Goal: Information Seeking & Learning: Learn about a topic

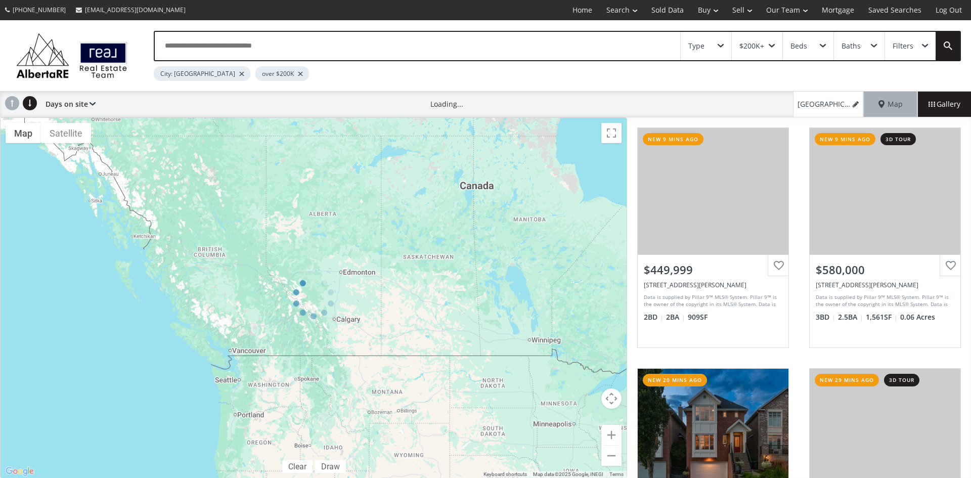
click at [723, 42] on div "Type" at bounding box center [706, 46] width 51 height 28
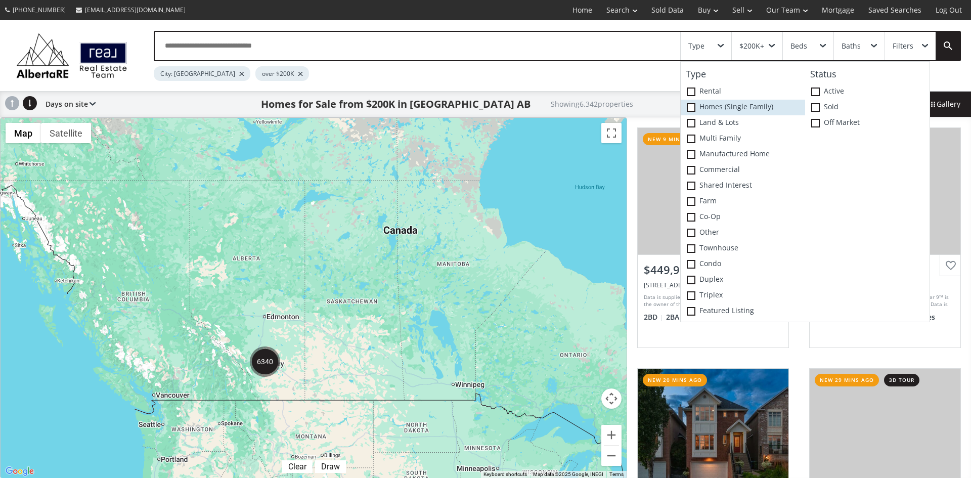
click at [692, 105] on span at bounding box center [691, 107] width 9 height 9
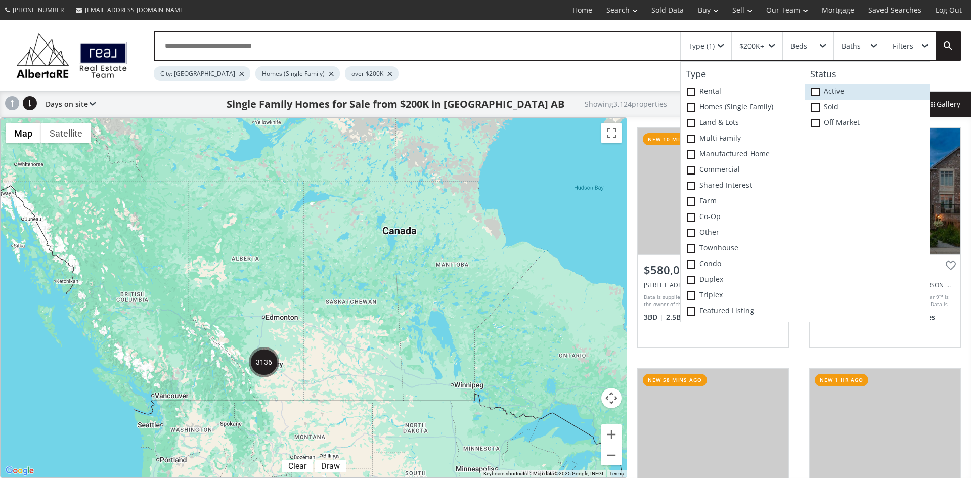
click at [820, 88] on span at bounding box center [816, 92] width 9 height 9
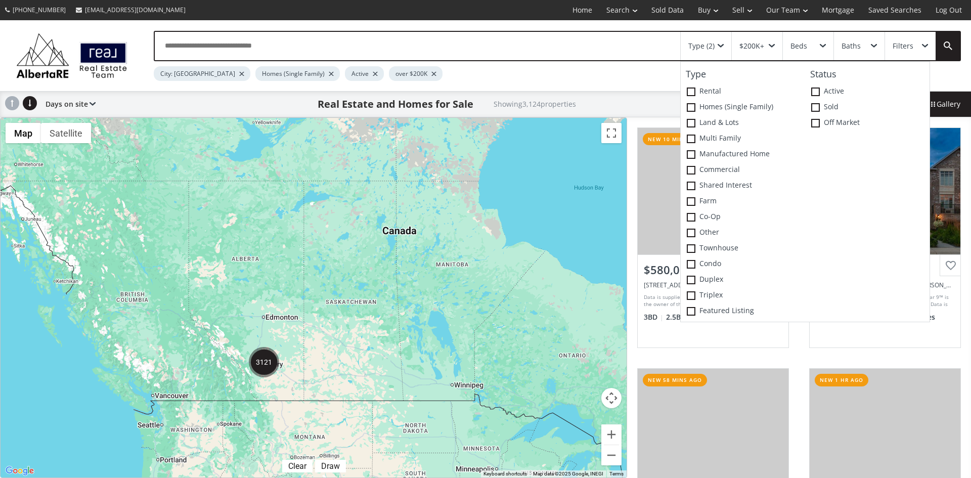
click at [527, 258] on div "To navigate, press the arrow keys." at bounding box center [314, 298] width 626 height 360
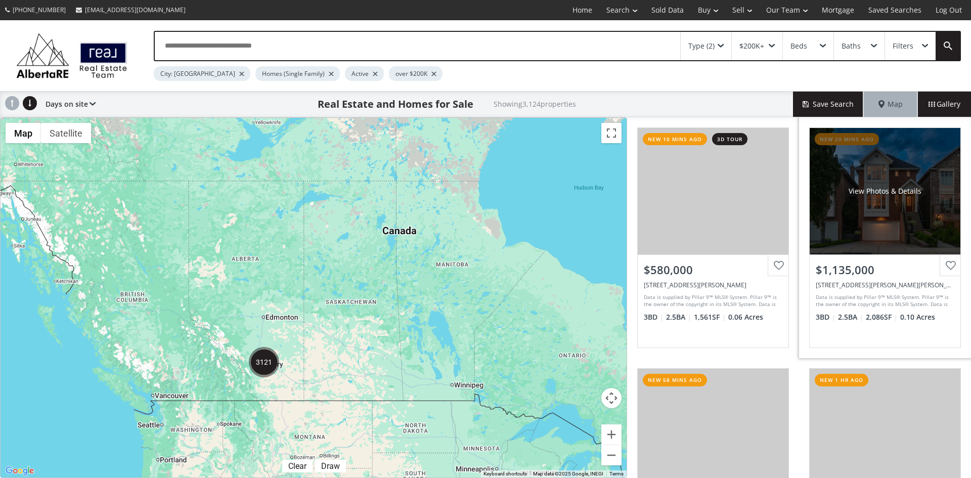
scroll to position [101, 0]
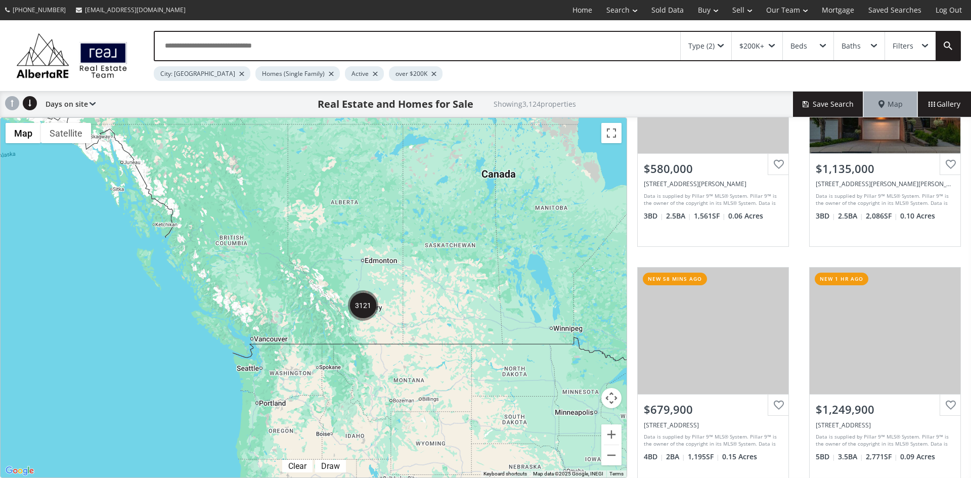
drag, startPoint x: 288, startPoint y: 370, endPoint x: 391, endPoint y: 312, distance: 117.6
click at [391, 312] on div "To navigate, press the arrow keys." at bounding box center [314, 298] width 626 height 360
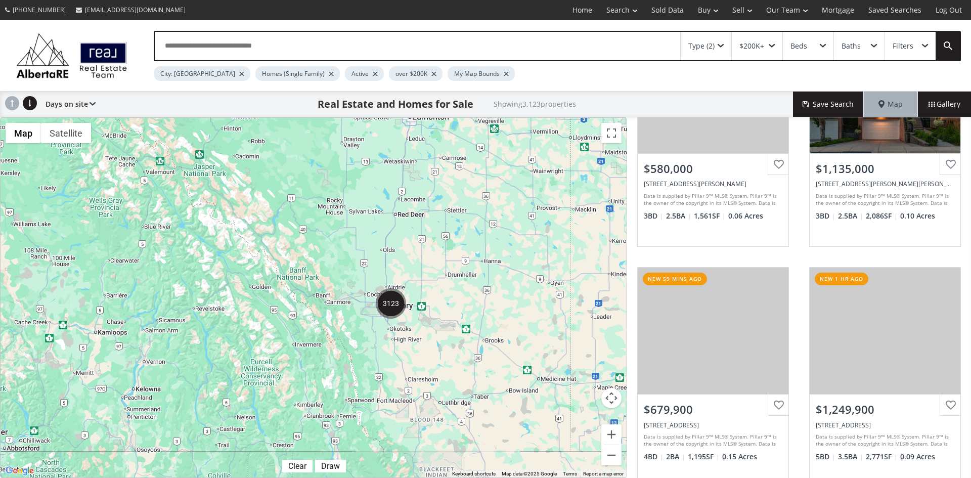
drag, startPoint x: 367, startPoint y: 257, endPoint x: 440, endPoint y: 289, distance: 79.7
click at [440, 289] on div "To navigate, press the arrow keys." at bounding box center [314, 298] width 626 height 360
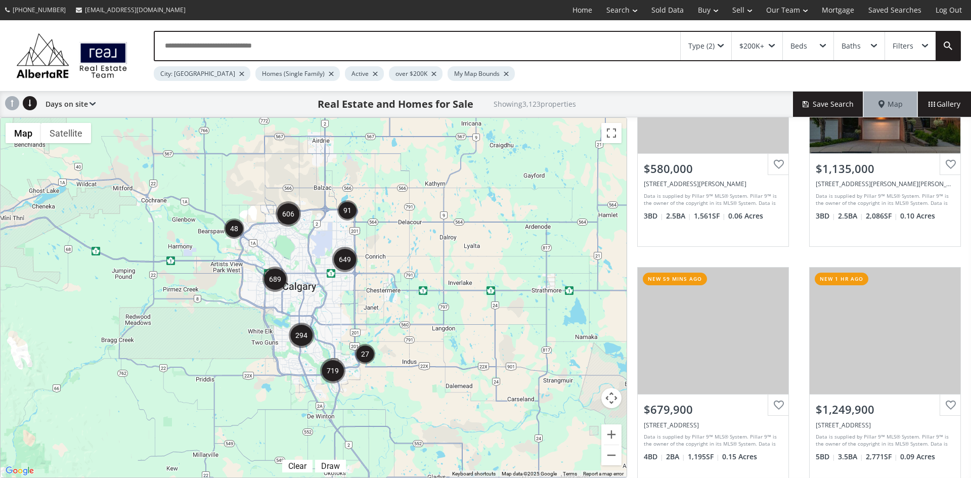
drag, startPoint x: 251, startPoint y: 264, endPoint x: 380, endPoint y: 276, distance: 129.1
click at [380, 276] on div "To navigate, press the arrow keys." at bounding box center [314, 298] width 626 height 360
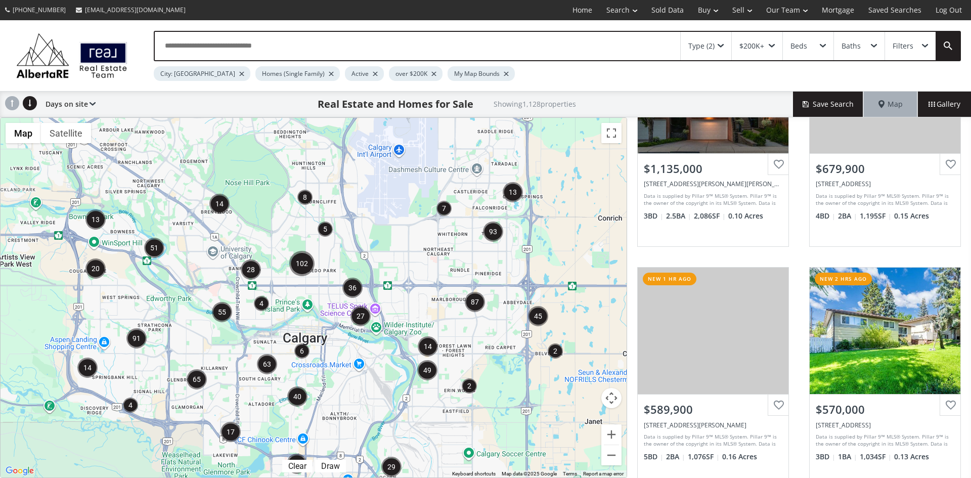
drag, startPoint x: 265, startPoint y: 245, endPoint x: 347, endPoint y: 326, distance: 115.2
click at [347, 326] on div "To navigate, press the arrow keys." at bounding box center [314, 298] width 626 height 360
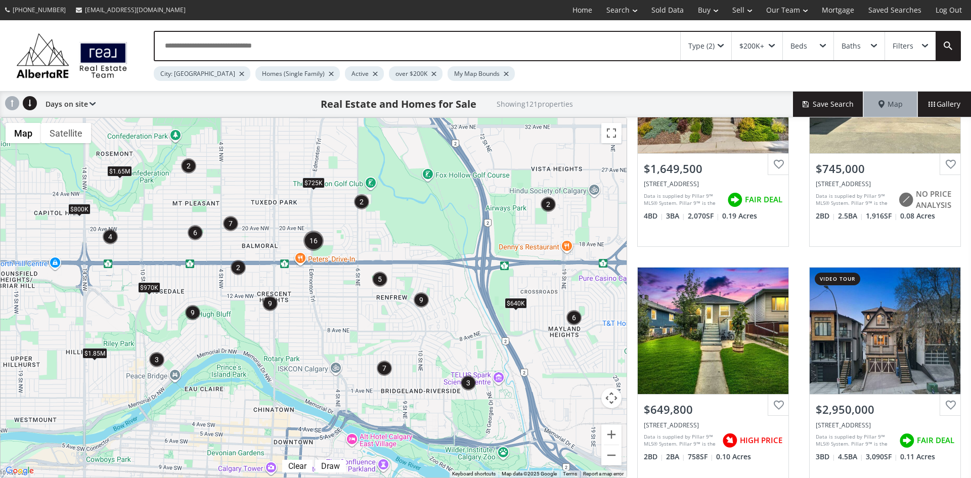
drag, startPoint x: 399, startPoint y: 234, endPoint x: 473, endPoint y: 287, distance: 90.9
click at [473, 287] on div "To navigate, press the arrow keys. $1.65M $1.85M $725K $970K $800K $1.5M $640K" at bounding box center [314, 298] width 626 height 360
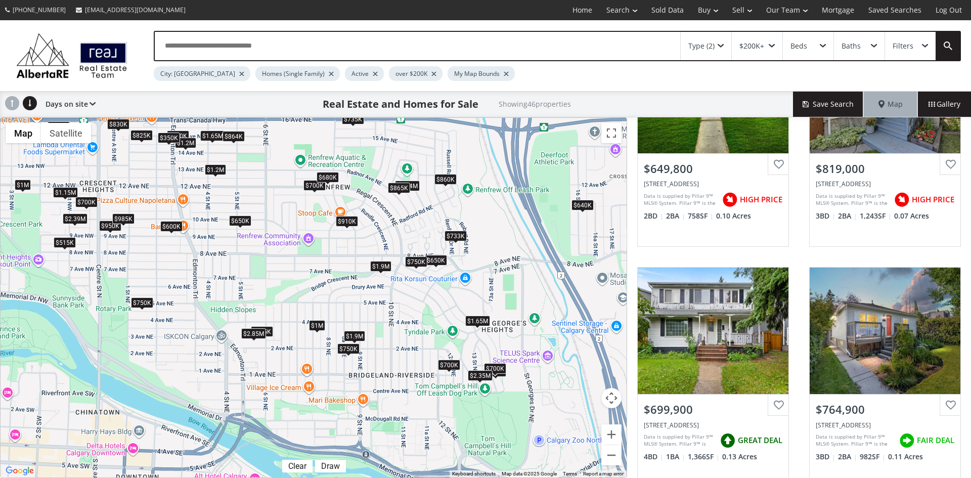
drag, startPoint x: 503, startPoint y: 250, endPoint x: 513, endPoint y: 165, distance: 85.5
click at [513, 165] on div "To navigate, press the arrow keys. $650K $819K $700K $765K $950K $860K $650K $6…" at bounding box center [314, 298] width 626 height 360
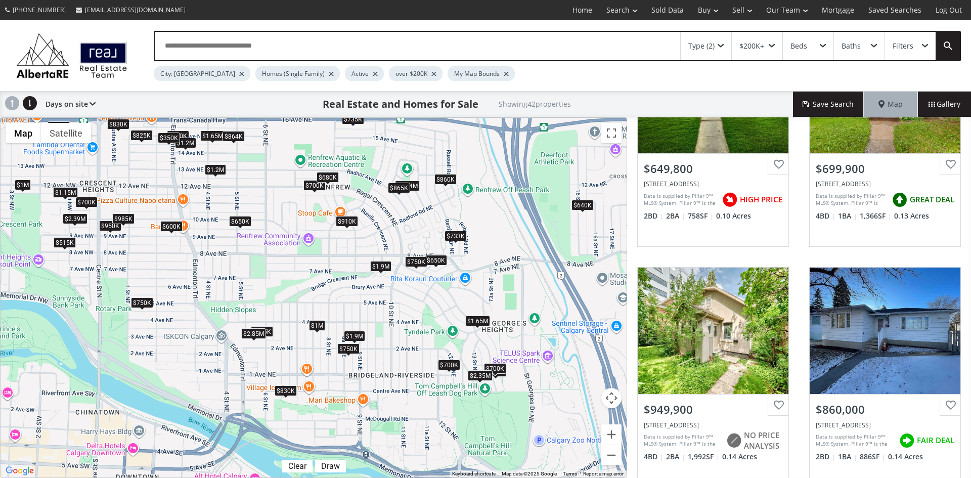
click at [724, 43] on div "Type (2)" at bounding box center [706, 46] width 51 height 28
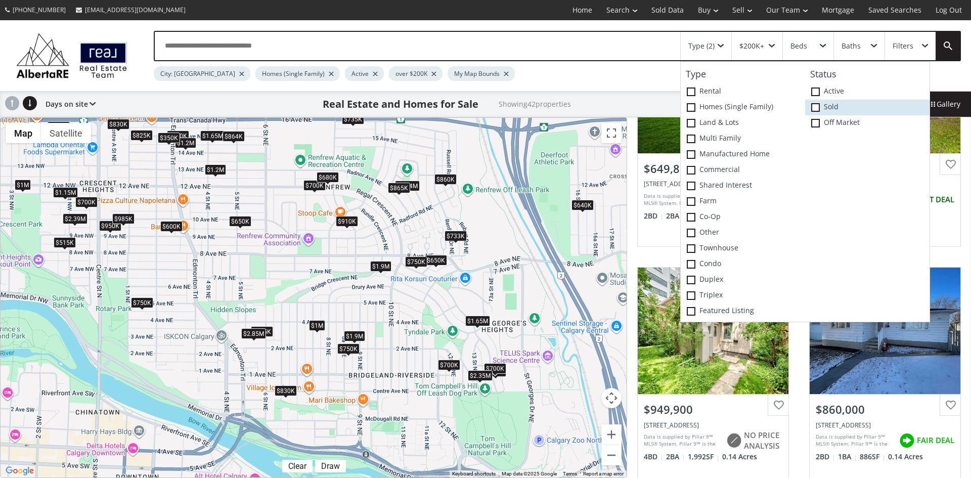
click at [815, 101] on label "Sold" at bounding box center [868, 108] width 124 height 16
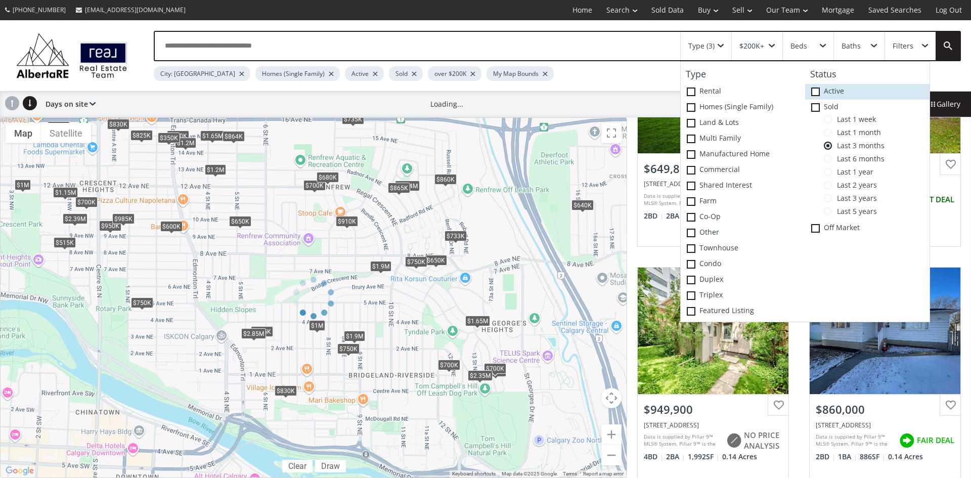
click at [0, 0] on icon at bounding box center [0, 0] width 0 height 0
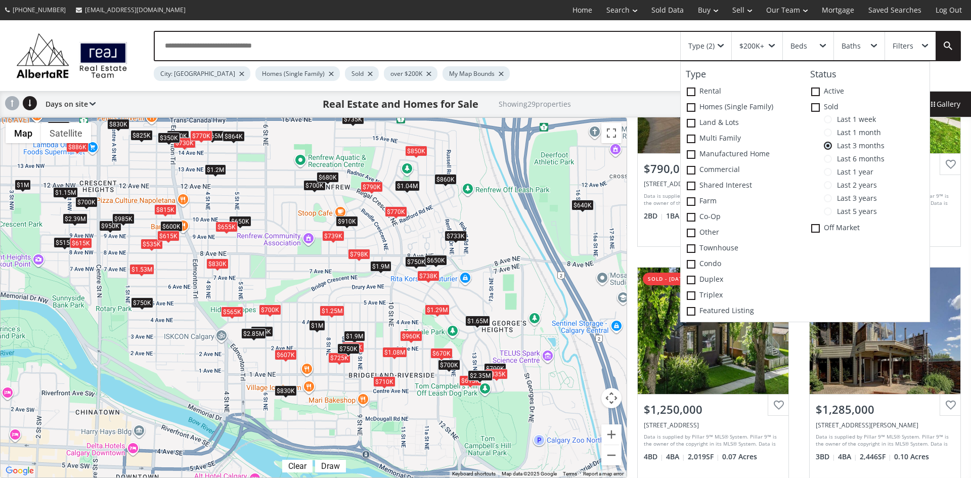
click at [440, 259] on div "$650K" at bounding box center [436, 260] width 22 height 11
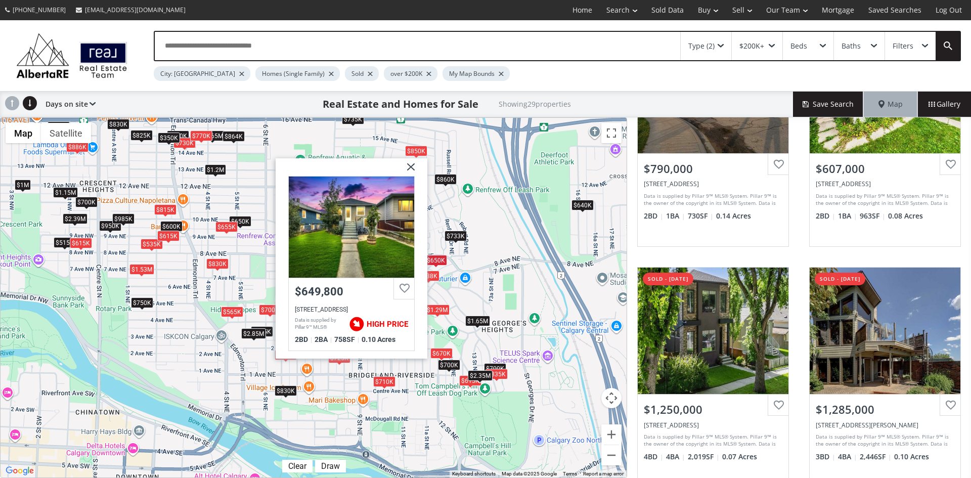
click at [413, 161] on img at bounding box center [407, 170] width 25 height 25
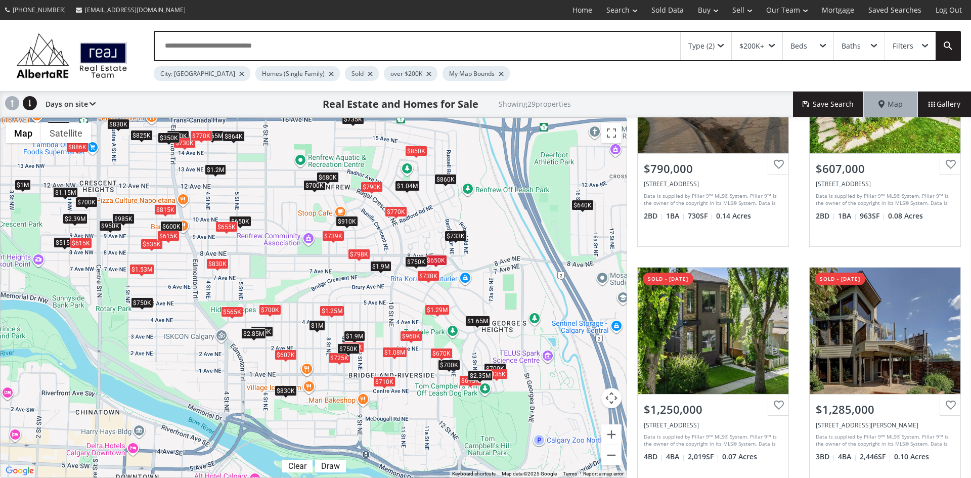
click at [725, 41] on div "Type (2)" at bounding box center [706, 46] width 51 height 28
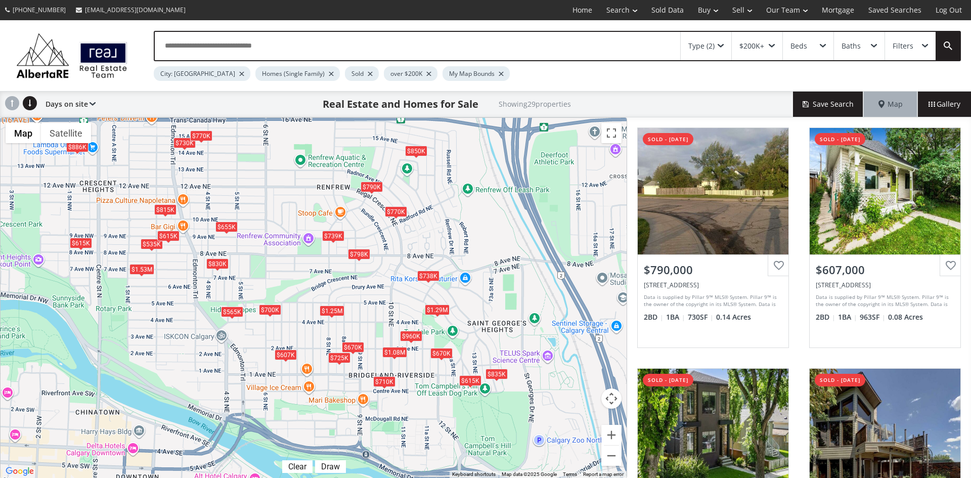
click at [433, 274] on div "$738K" at bounding box center [428, 276] width 22 height 11
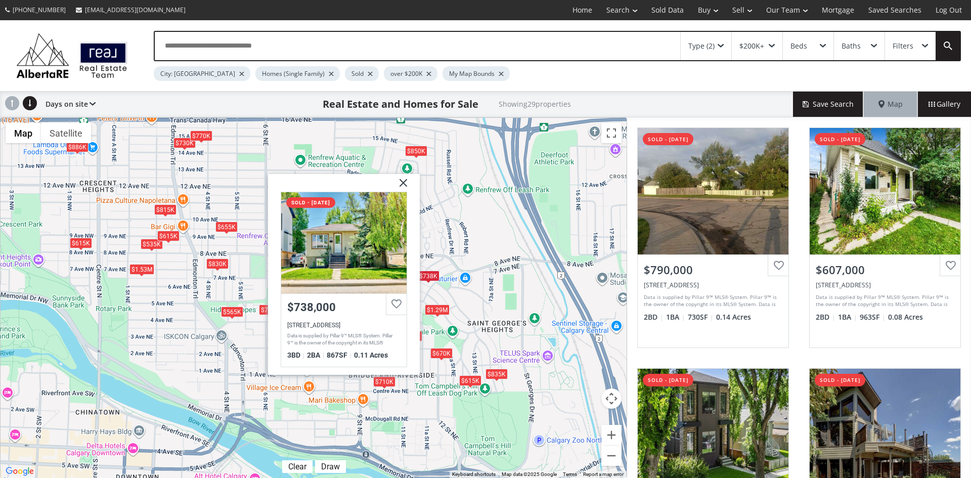
click at [405, 178] on img at bounding box center [399, 186] width 25 height 25
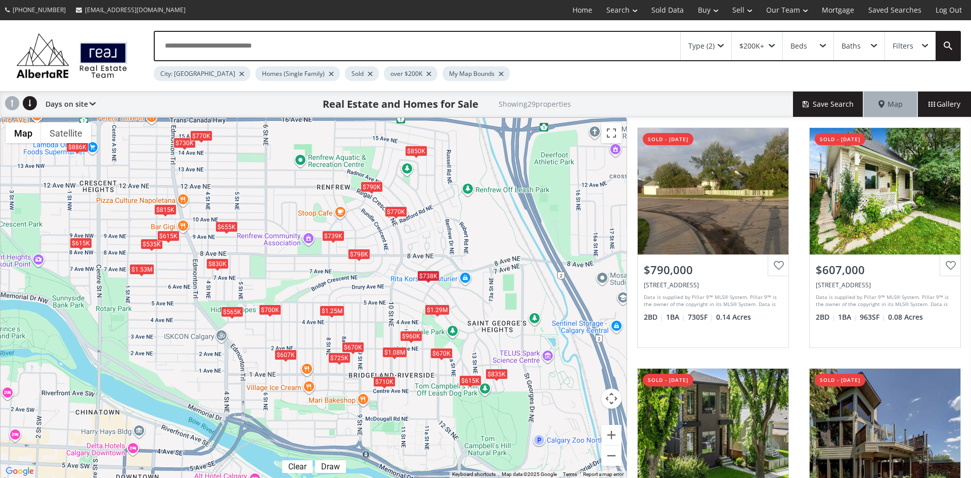
click at [334, 308] on div "$1.25M" at bounding box center [332, 311] width 25 height 11
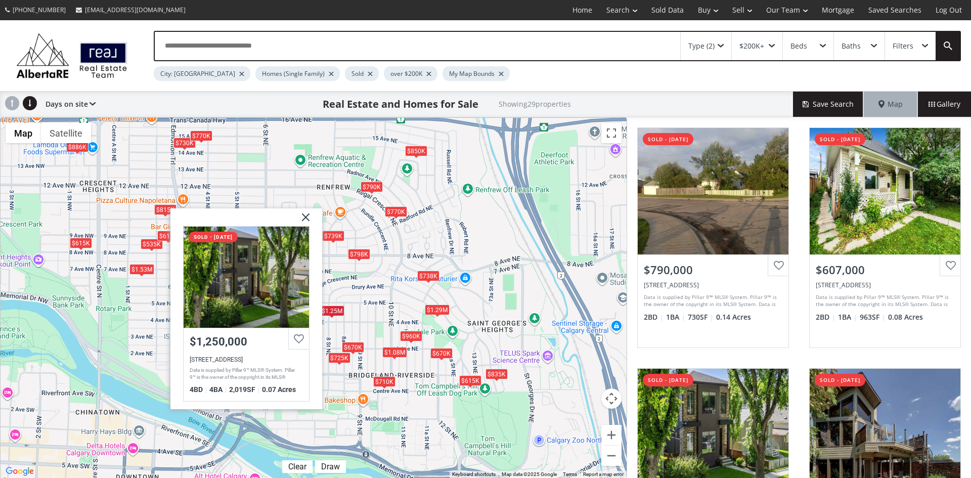
click at [307, 219] on img at bounding box center [301, 220] width 25 height 25
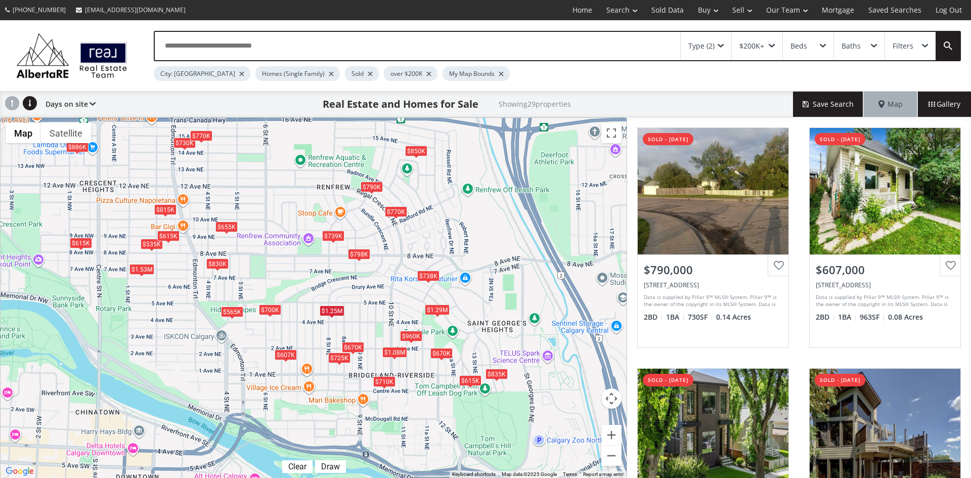
click at [385, 379] on div "$710K" at bounding box center [384, 381] width 22 height 11
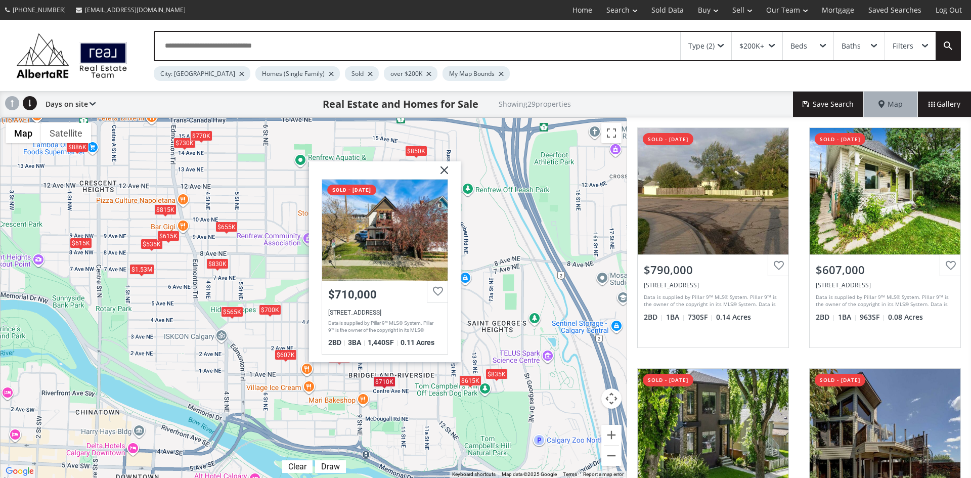
click at [446, 162] on img at bounding box center [440, 173] width 25 height 25
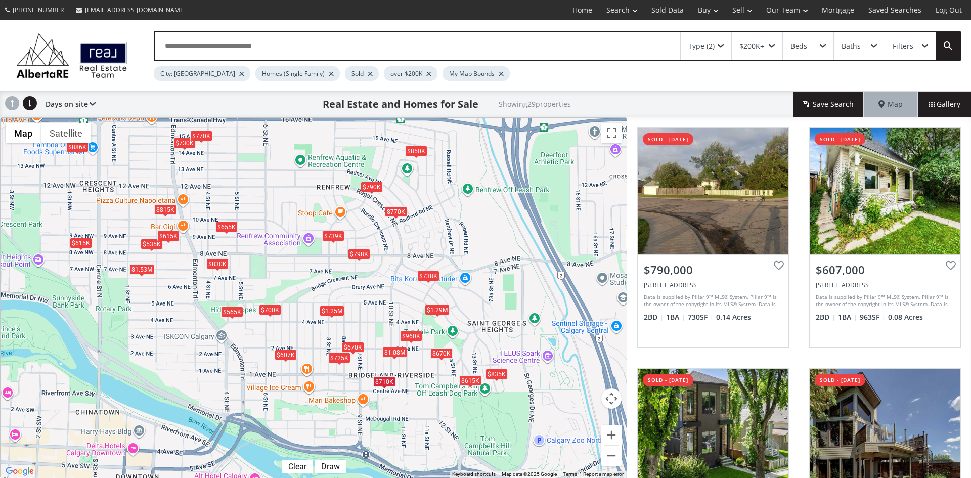
click at [723, 43] on div "Type (2)" at bounding box center [706, 46] width 51 height 28
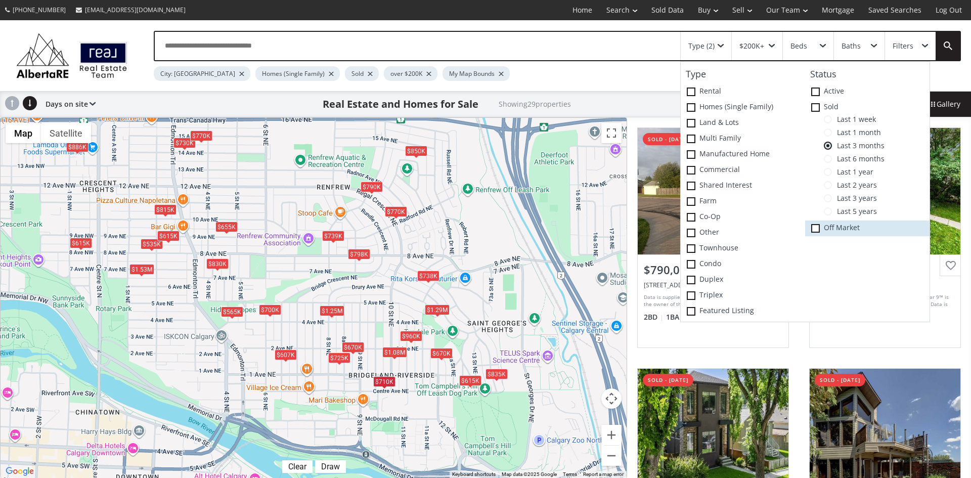
click at [815, 227] on span at bounding box center [816, 228] width 9 height 9
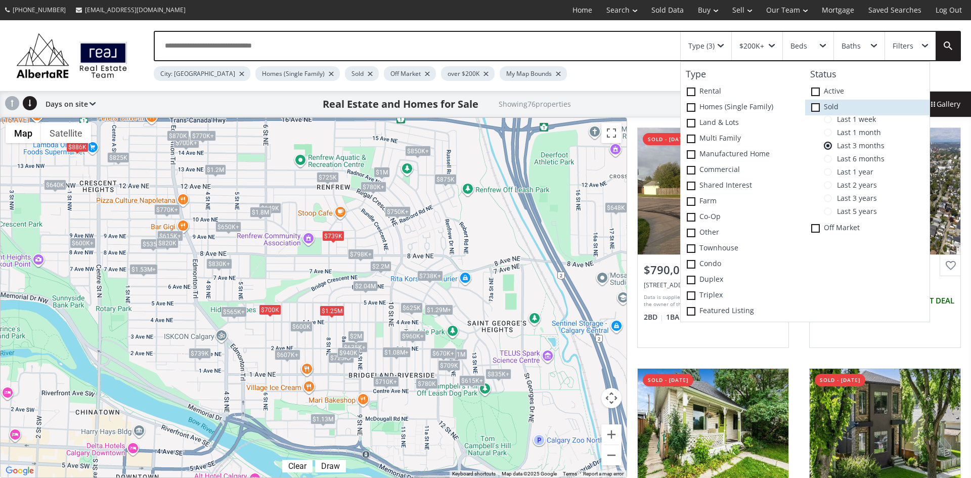
click at [0, 0] on icon at bounding box center [0, 0] width 0 height 0
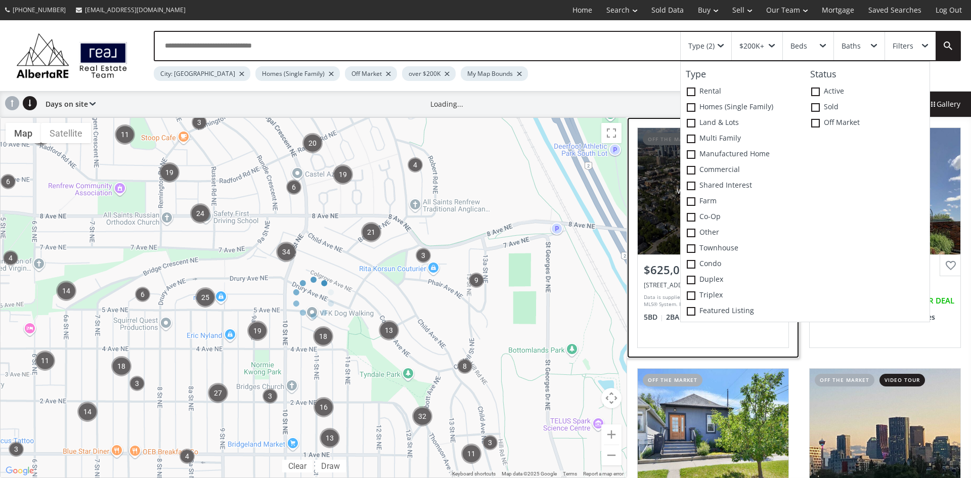
click at [652, 192] on div "View Photos & Details" at bounding box center [713, 191] width 151 height 126
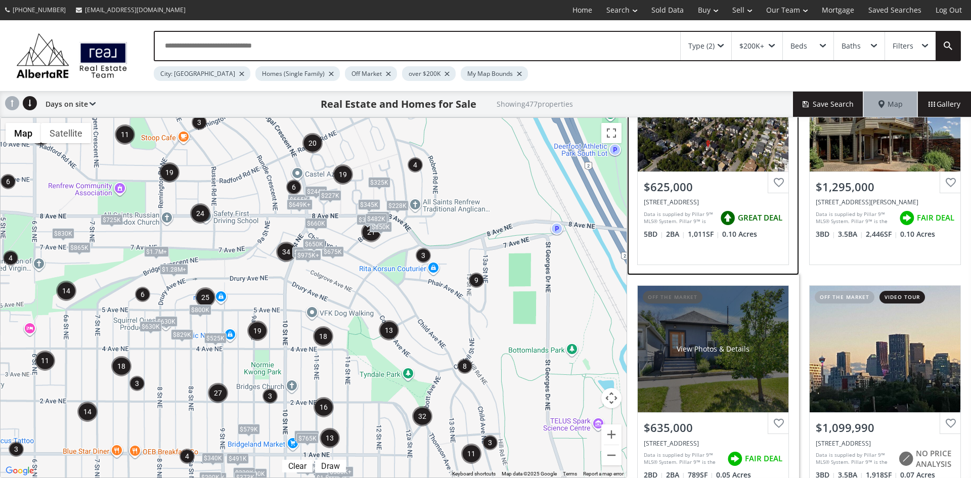
scroll to position [152, 0]
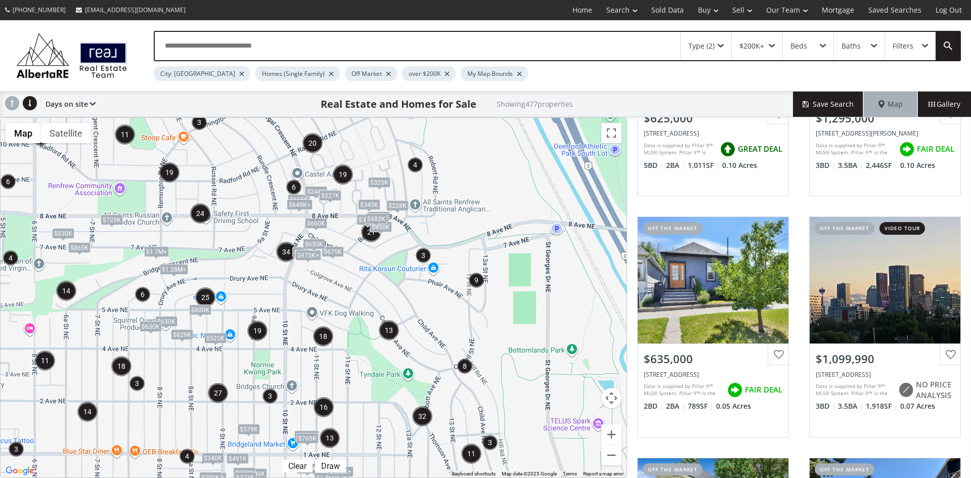
click at [722, 43] on div "Type (2)" at bounding box center [706, 46] width 51 height 28
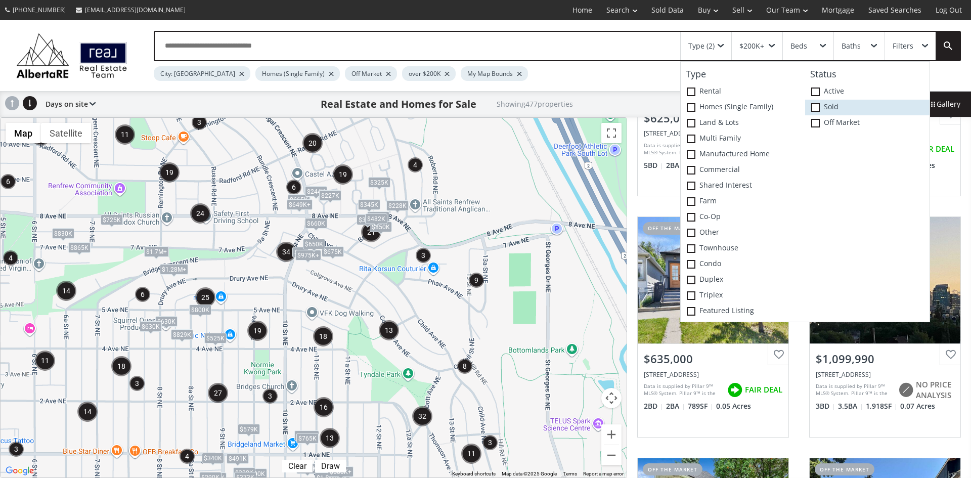
click at [818, 103] on label "Sold" at bounding box center [868, 108] width 124 height 16
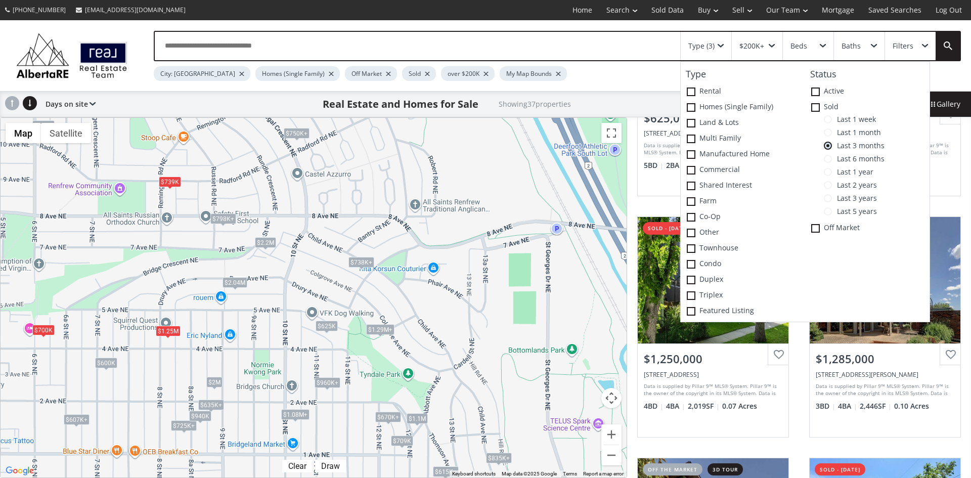
click at [359, 260] on div "$738K+" at bounding box center [362, 262] width 26 height 11
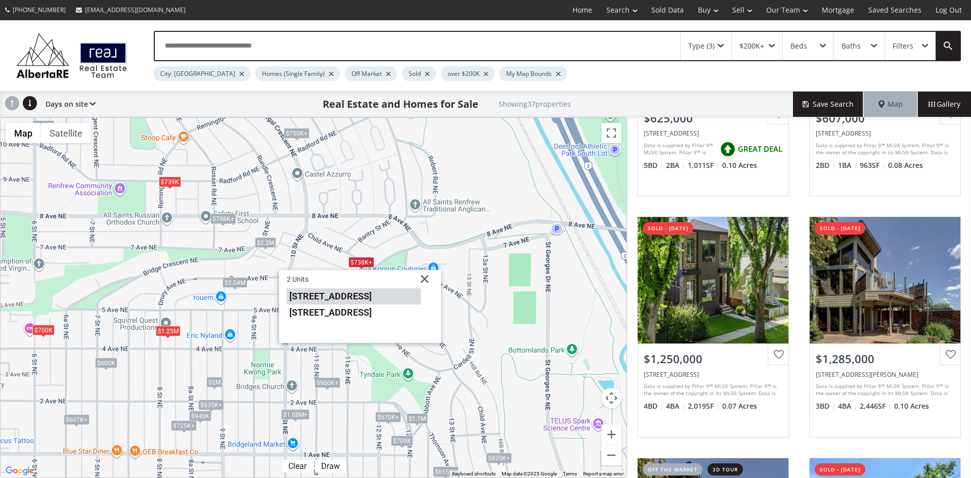
click at [353, 293] on li "[STREET_ADDRESS]" at bounding box center [354, 296] width 134 height 16
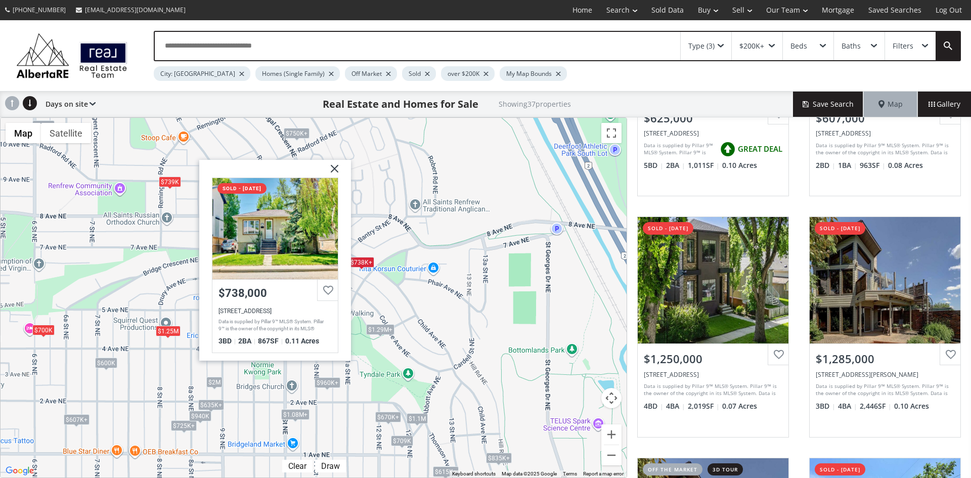
click at [334, 167] on img at bounding box center [330, 172] width 25 height 25
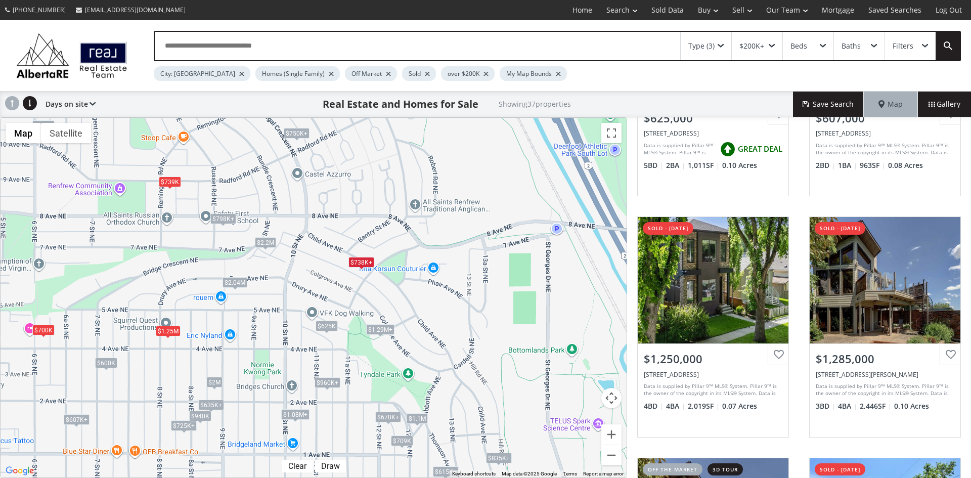
click at [726, 45] on div "Type (3)" at bounding box center [706, 46] width 51 height 28
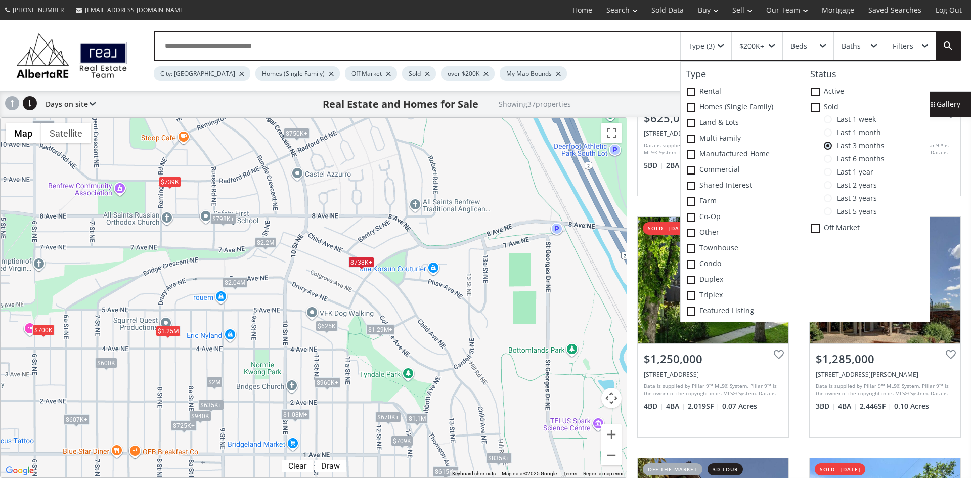
click at [449, 297] on div "To navigate, press the arrow keys. $625K $607K+ $1.25M $1.29M+ $1.29M+ $635K+ $…" at bounding box center [314, 298] width 626 height 360
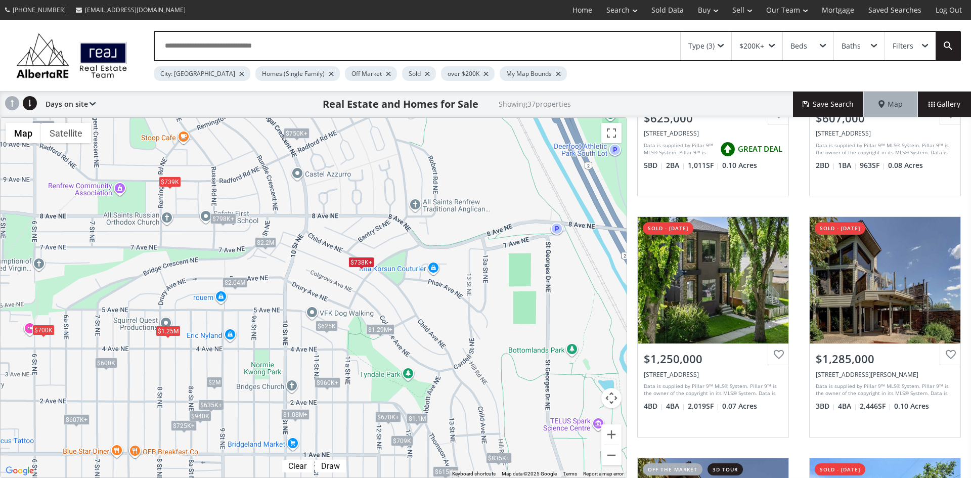
click at [242, 280] on div "$2.04M" at bounding box center [235, 282] width 25 height 11
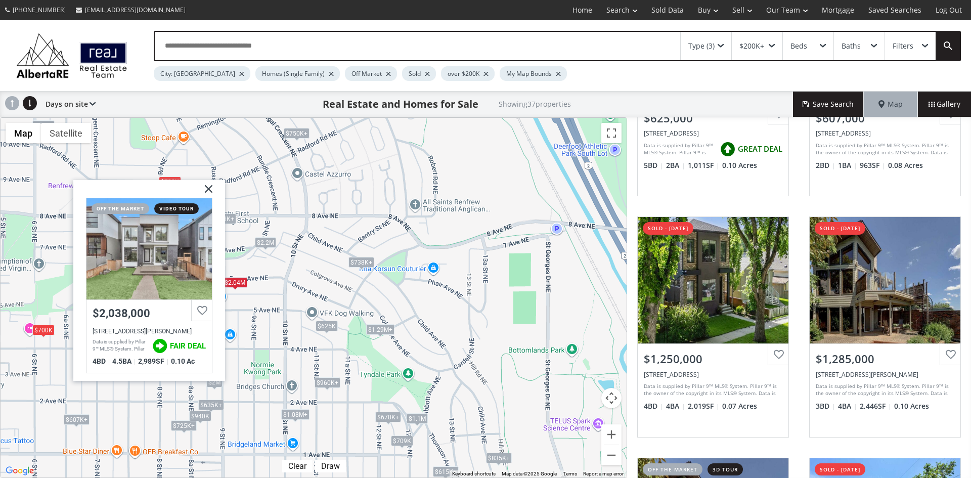
click at [210, 187] on img at bounding box center [204, 192] width 25 height 25
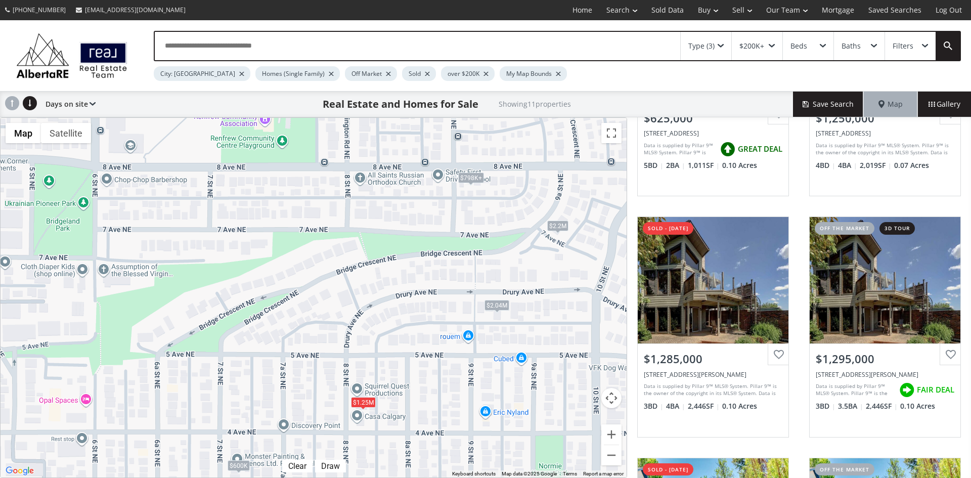
drag, startPoint x: 147, startPoint y: 279, endPoint x: 330, endPoint y: 288, distance: 183.4
click at [330, 288] on div "To navigate, press the arrow keys. $625K $1.25M $1.29M+ $1.29M+ $738K+ $738K+ $…" at bounding box center [314, 298] width 626 height 360
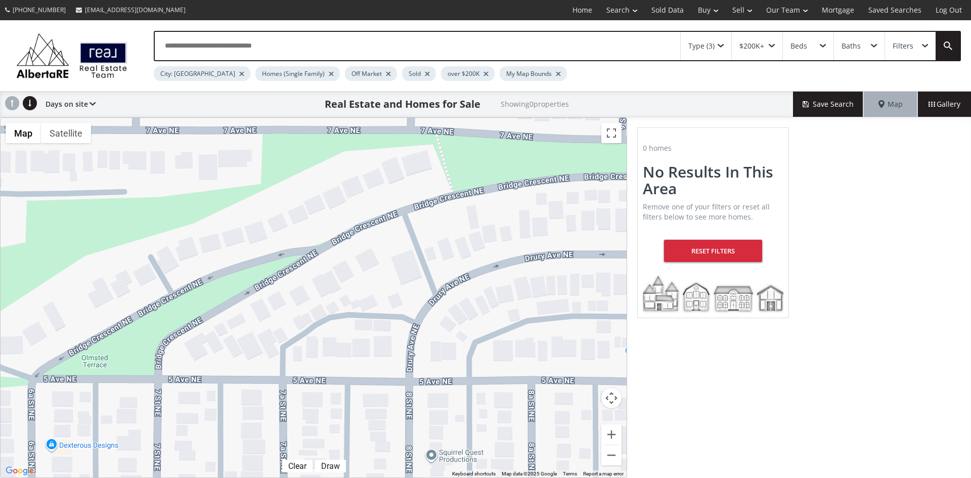
click at [724, 44] on span at bounding box center [721, 46] width 6 height 4
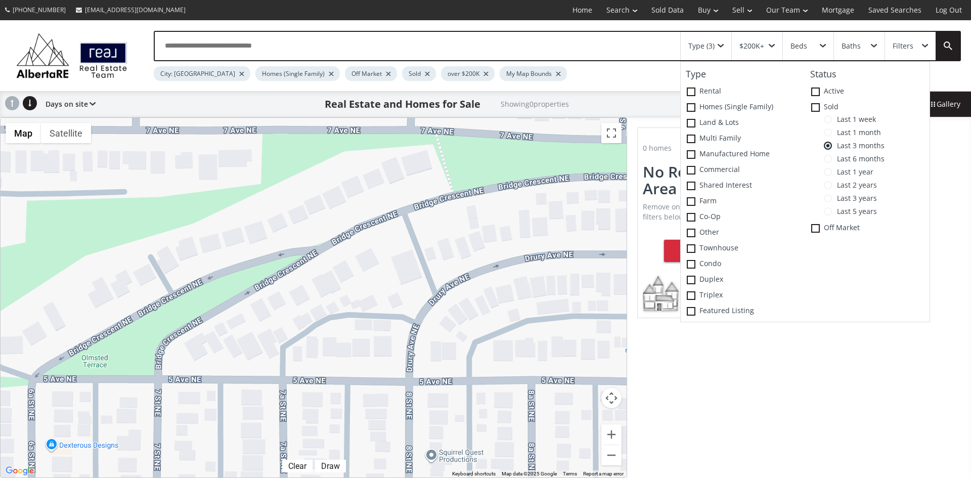
click at [830, 173] on span at bounding box center [828, 172] width 8 height 8
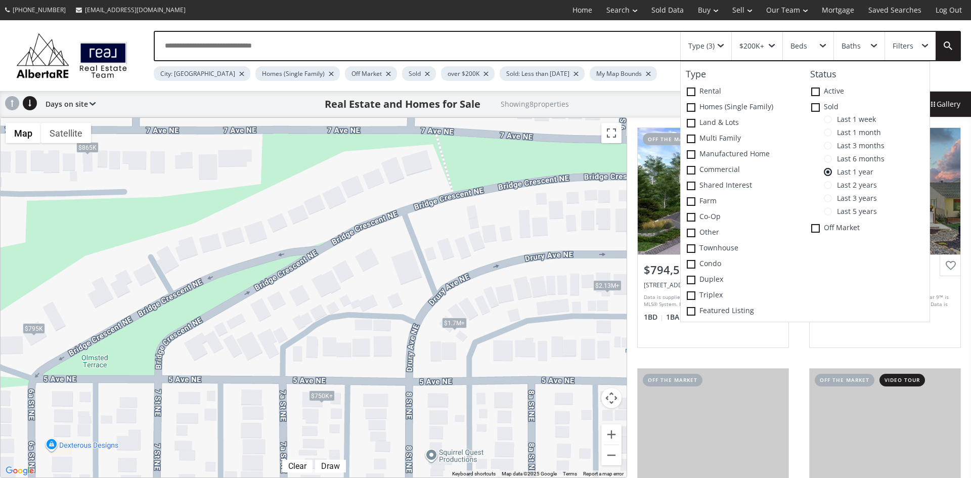
click at [828, 185] on span at bounding box center [828, 185] width 8 height 8
click at [265, 220] on div "$875K+" at bounding box center [258, 218] width 26 height 11
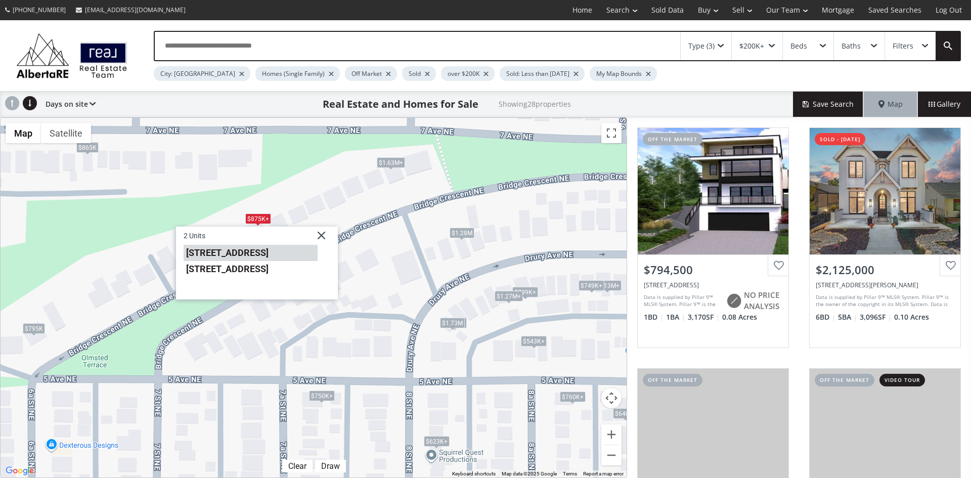
click at [209, 252] on li "[STREET_ADDRESS]" at bounding box center [251, 252] width 134 height 16
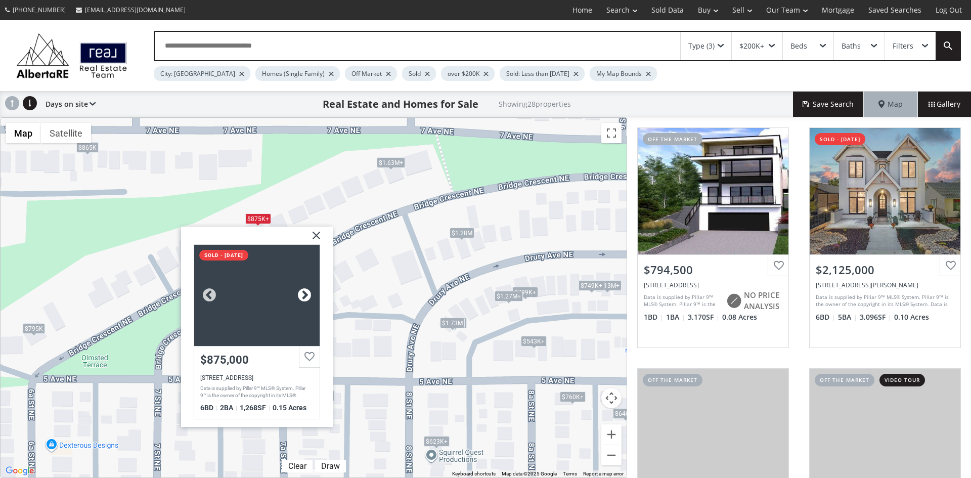
click at [305, 292] on div at bounding box center [304, 294] width 15 height 15
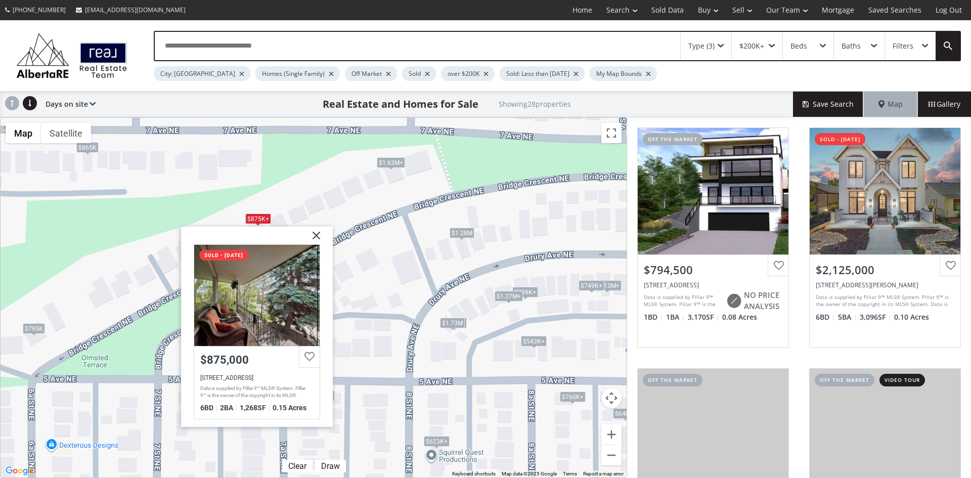
click at [319, 231] on img at bounding box center [312, 238] width 25 height 25
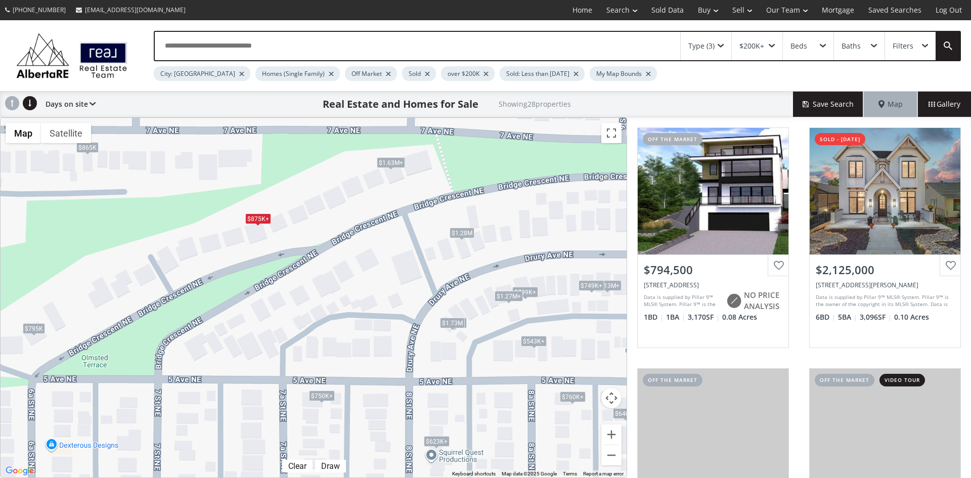
click at [33, 327] on div "$795K" at bounding box center [34, 328] width 22 height 11
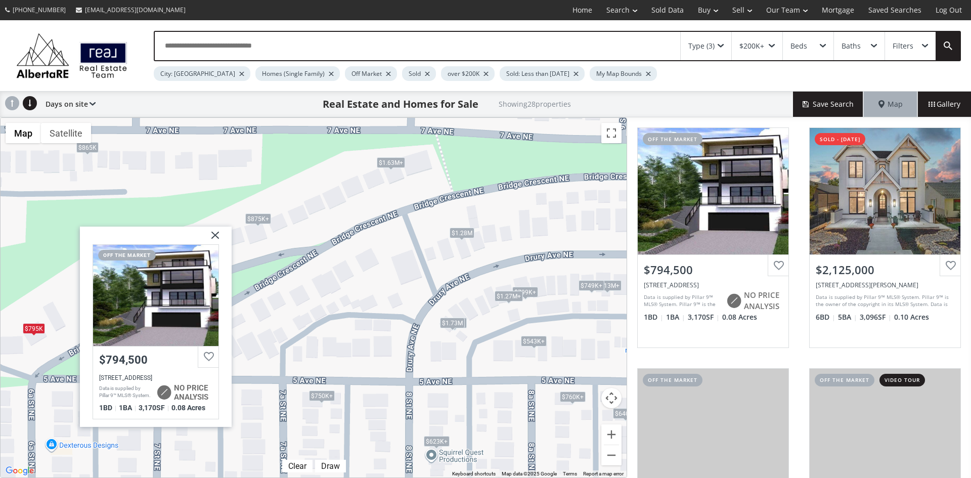
click at [191, 291] on div at bounding box center [155, 294] width 125 height 101
click at [212, 234] on img at bounding box center [211, 238] width 25 height 25
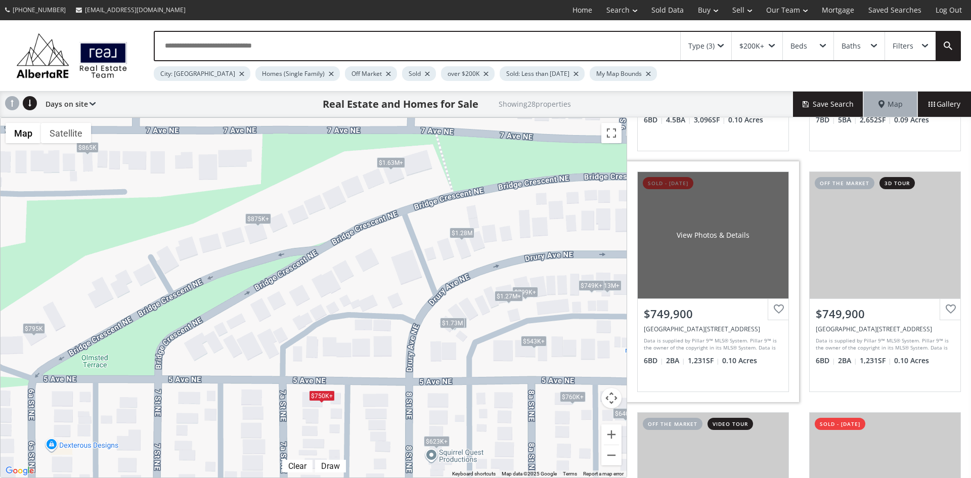
scroll to position [405, 0]
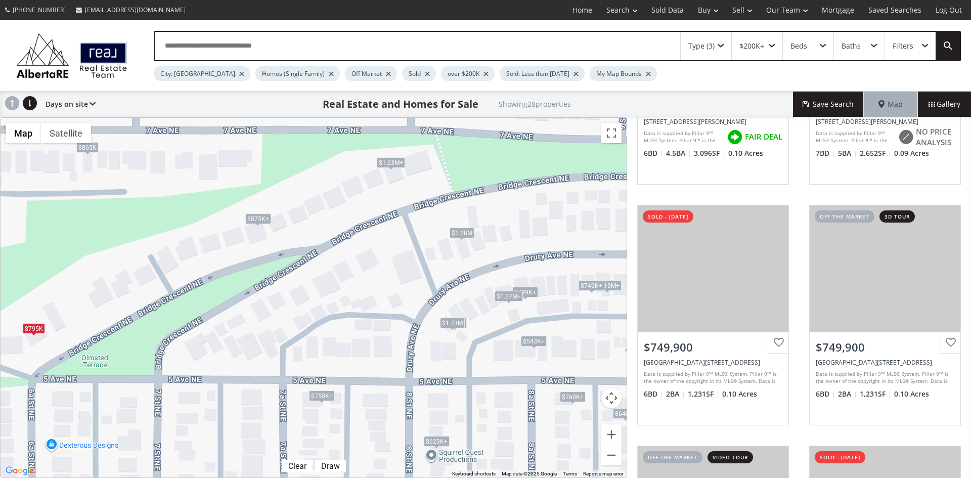
click at [265, 225] on div "To navigate, press the arrow keys. $795K $2.13M+ $2.13M+ $1.7M+ $750K+ $750K+ $…" at bounding box center [314, 298] width 626 height 360
click at [261, 223] on div "$875K+" at bounding box center [258, 218] width 26 height 11
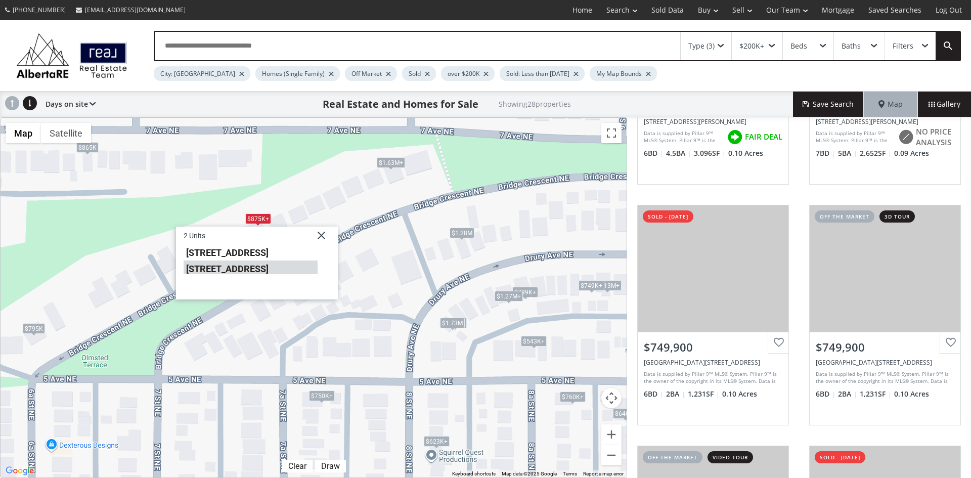
click at [246, 267] on li "[STREET_ADDRESS]" at bounding box center [251, 267] width 134 height 13
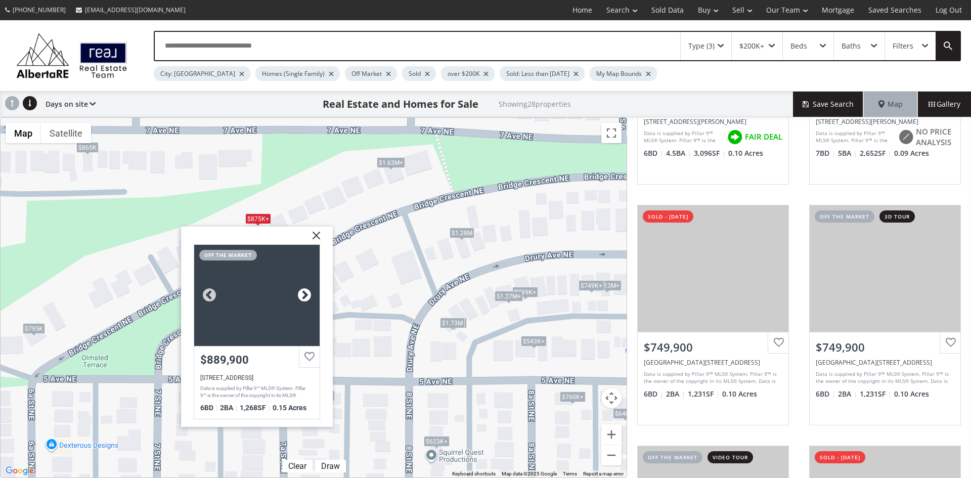
click at [304, 295] on div at bounding box center [304, 294] width 15 height 15
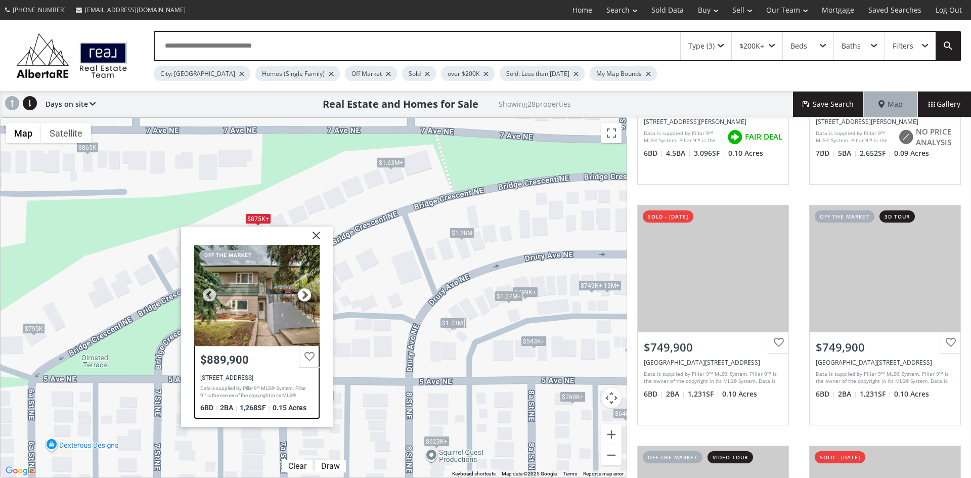
click at [304, 295] on div at bounding box center [304, 294] width 15 height 15
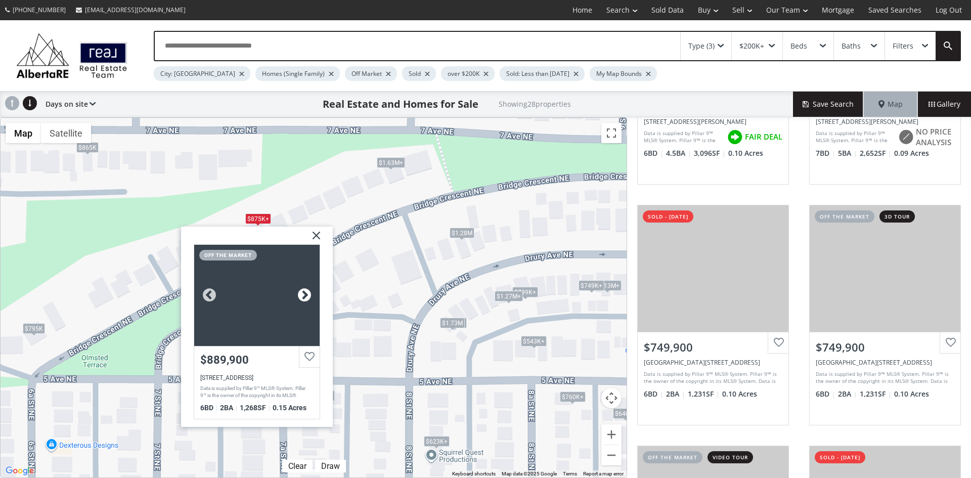
click at [304, 294] on div at bounding box center [304, 294] width 15 height 15
click at [318, 234] on img at bounding box center [312, 238] width 25 height 25
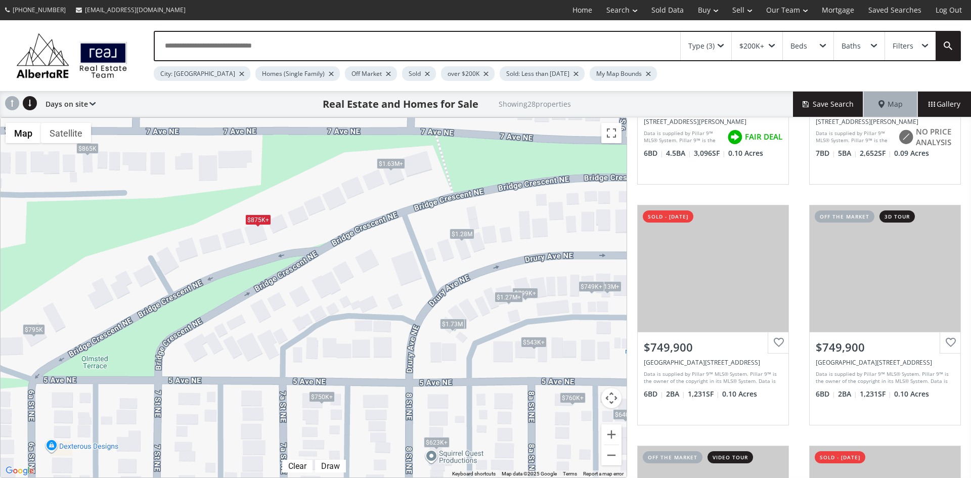
click at [262, 221] on div "$875K+" at bounding box center [258, 219] width 26 height 11
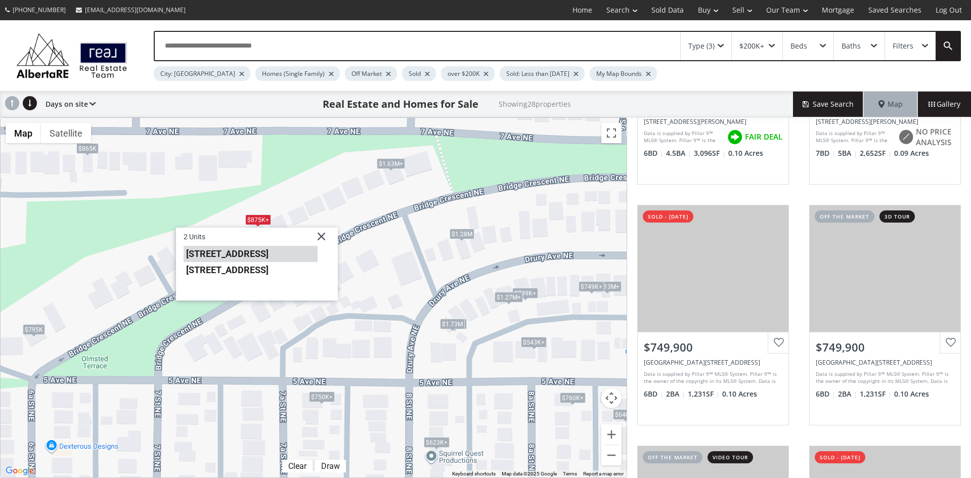
click at [232, 255] on li "[STREET_ADDRESS]" at bounding box center [251, 253] width 134 height 16
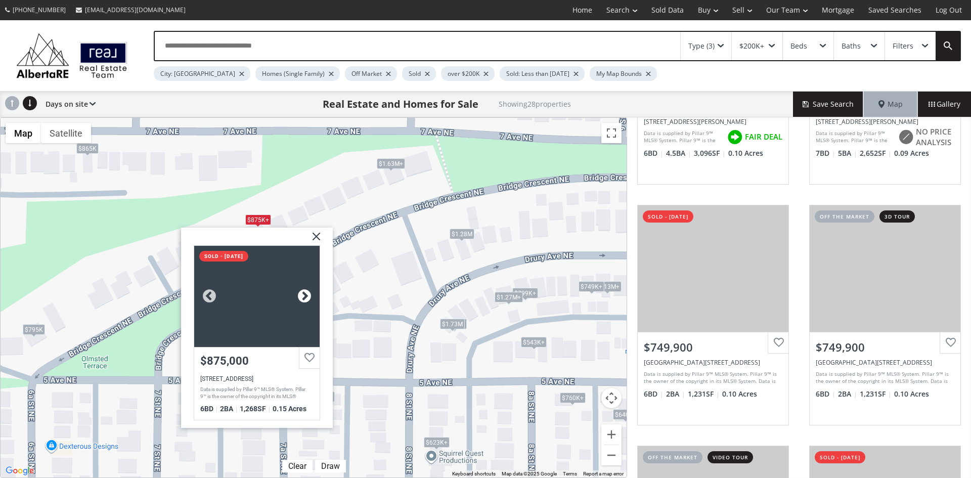
click at [309, 293] on div at bounding box center [304, 295] width 15 height 15
click at [310, 292] on div at bounding box center [304, 295] width 15 height 15
click at [317, 235] on img at bounding box center [312, 239] width 25 height 25
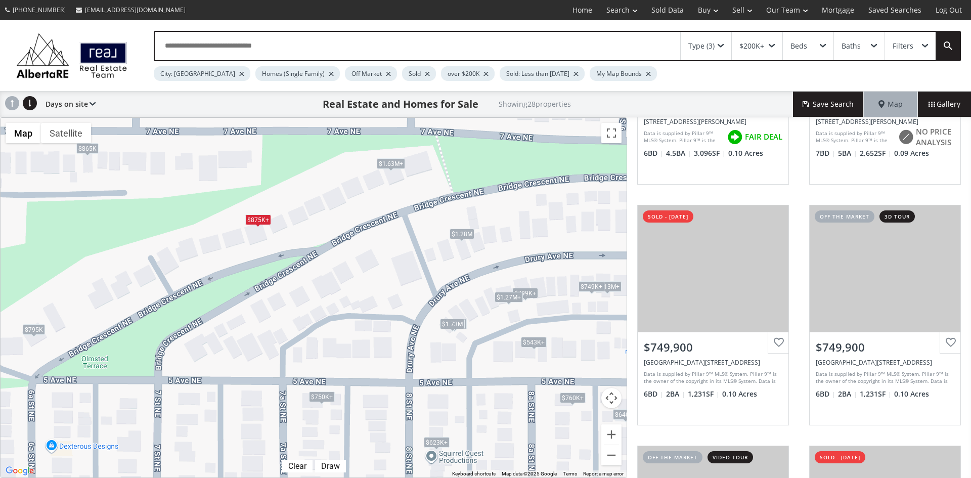
click at [391, 164] on div "$1.63M+" at bounding box center [391, 163] width 28 height 11
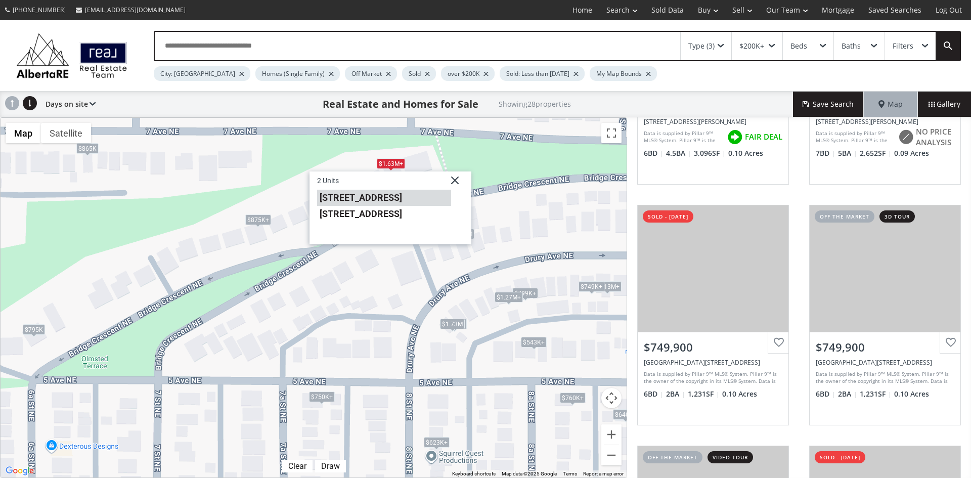
click at [381, 198] on li "[STREET_ADDRESS]" at bounding box center [384, 198] width 134 height 16
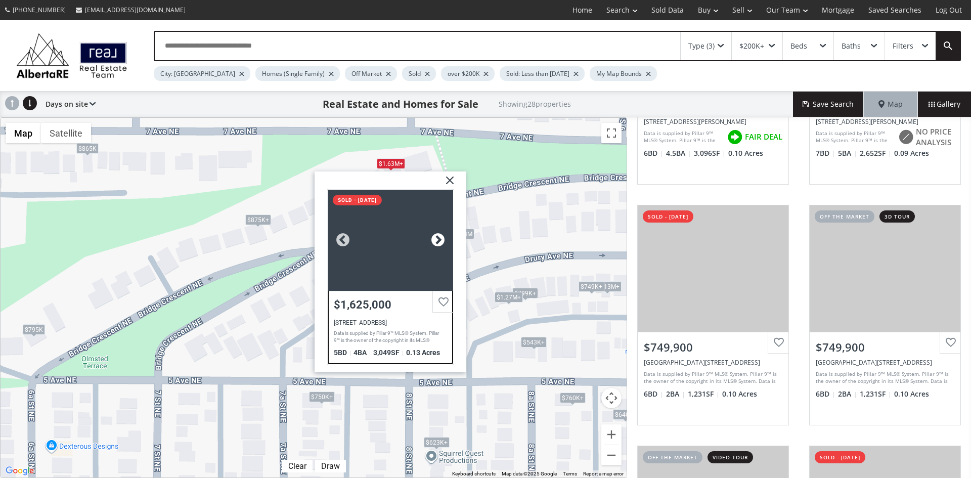
click at [439, 235] on div at bounding box center [438, 240] width 15 height 15
click at [438, 235] on div at bounding box center [438, 240] width 15 height 15
click at [448, 178] on img at bounding box center [446, 184] width 25 height 25
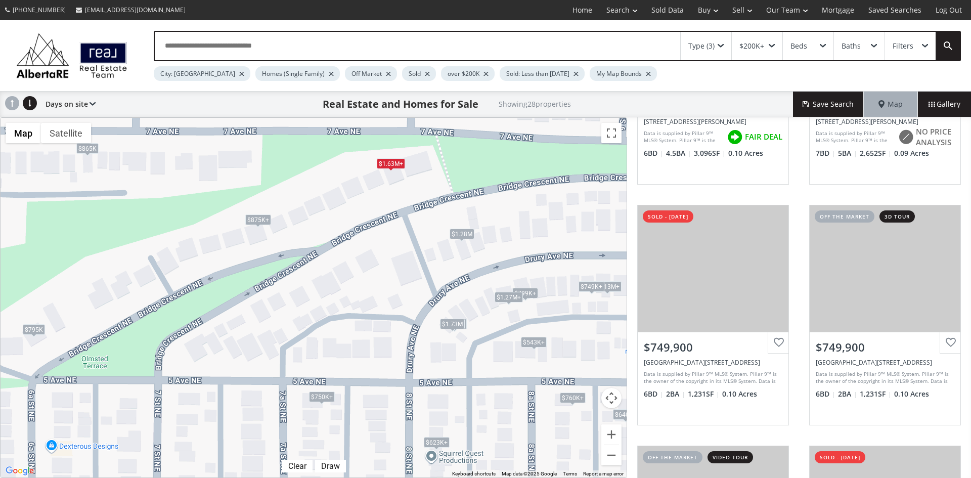
click at [384, 164] on div "$1.63M+" at bounding box center [391, 163] width 28 height 11
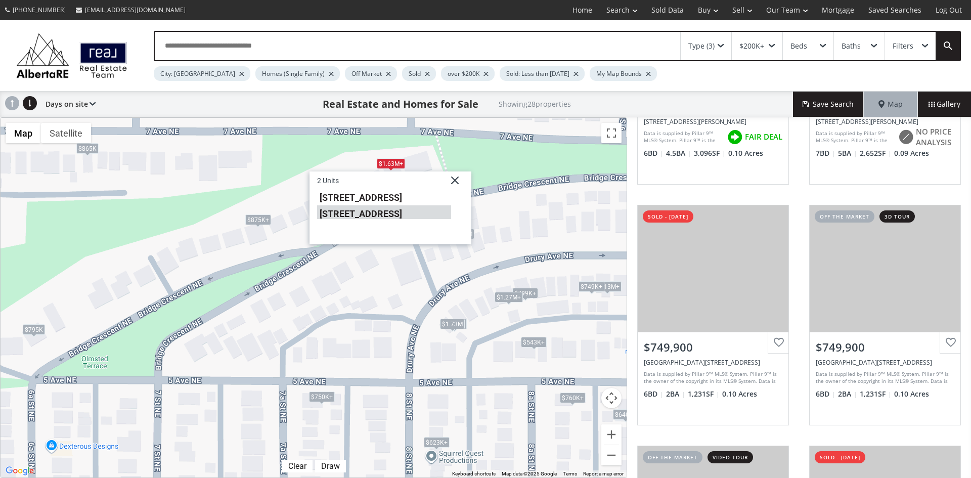
click at [374, 213] on li "[STREET_ADDRESS]" at bounding box center [384, 212] width 134 height 13
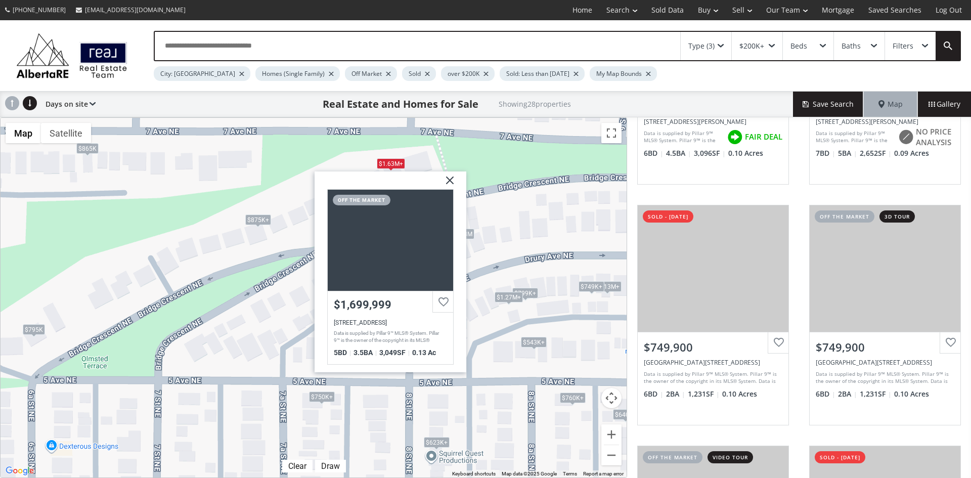
drag, startPoint x: 446, startPoint y: 177, endPoint x: 350, endPoint y: 199, distance: 98.8
click at [446, 177] on img at bounding box center [446, 184] width 25 height 25
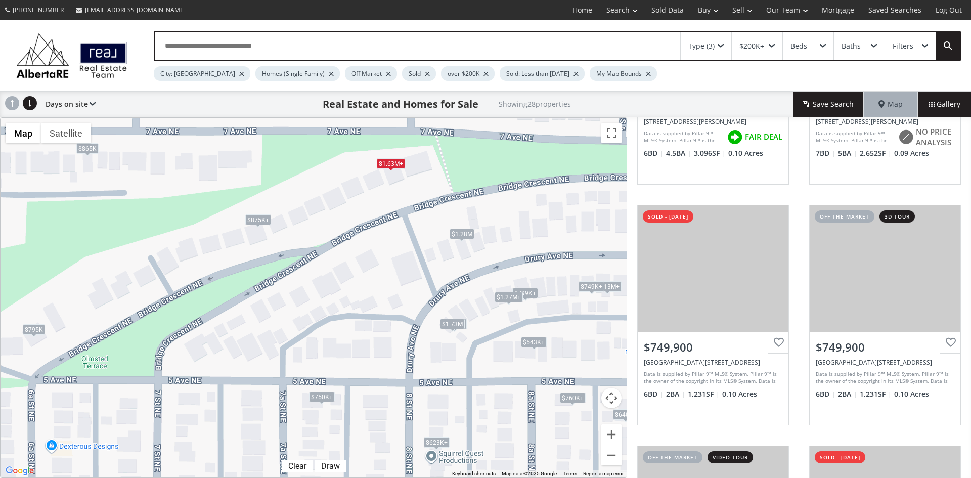
click at [35, 330] on div "$795K" at bounding box center [34, 329] width 22 height 11
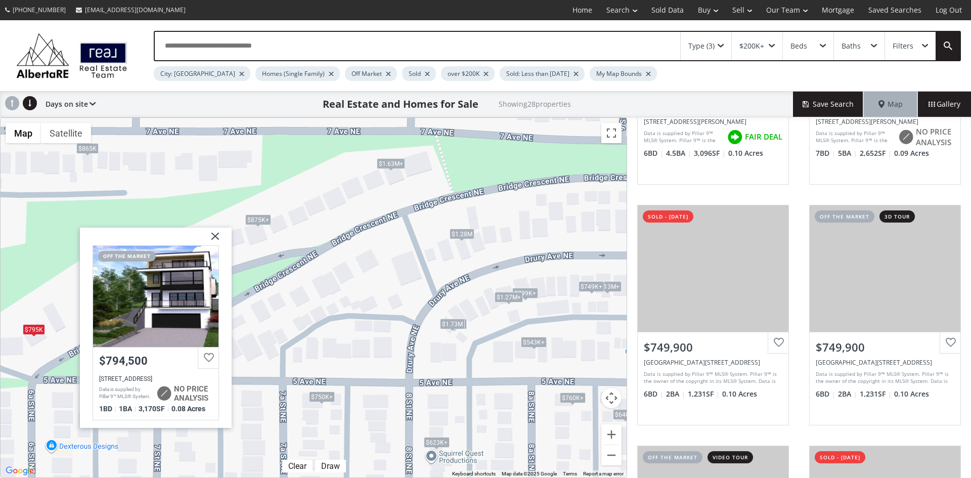
click at [215, 234] on img at bounding box center [211, 239] width 25 height 25
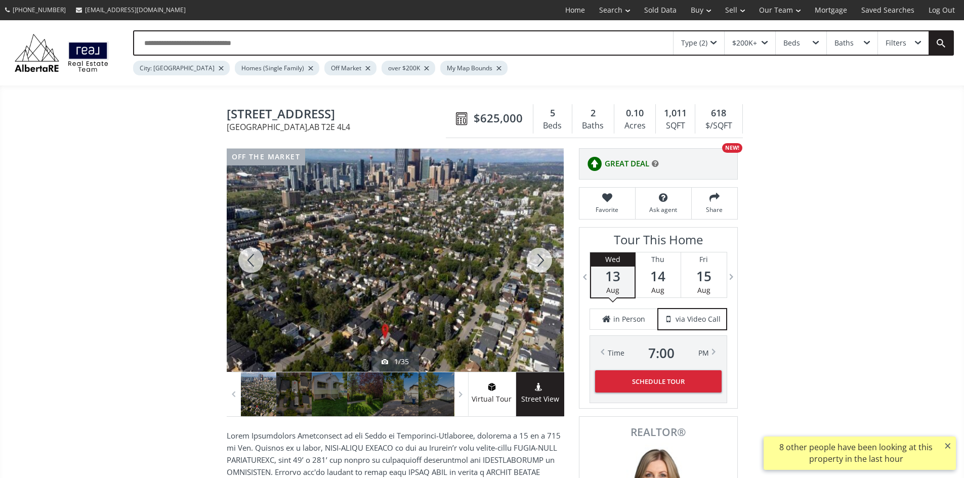
click at [535, 261] on div at bounding box center [539, 260] width 49 height 223
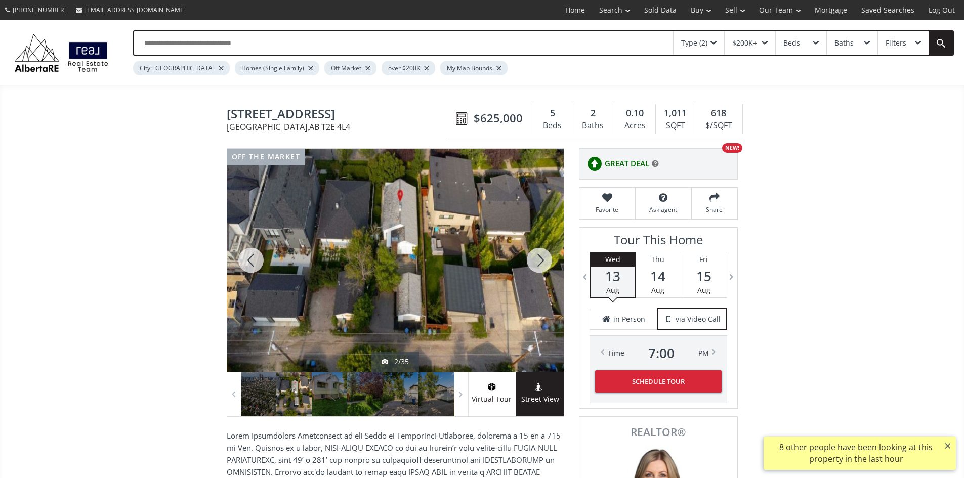
click at [535, 261] on div at bounding box center [539, 260] width 49 height 223
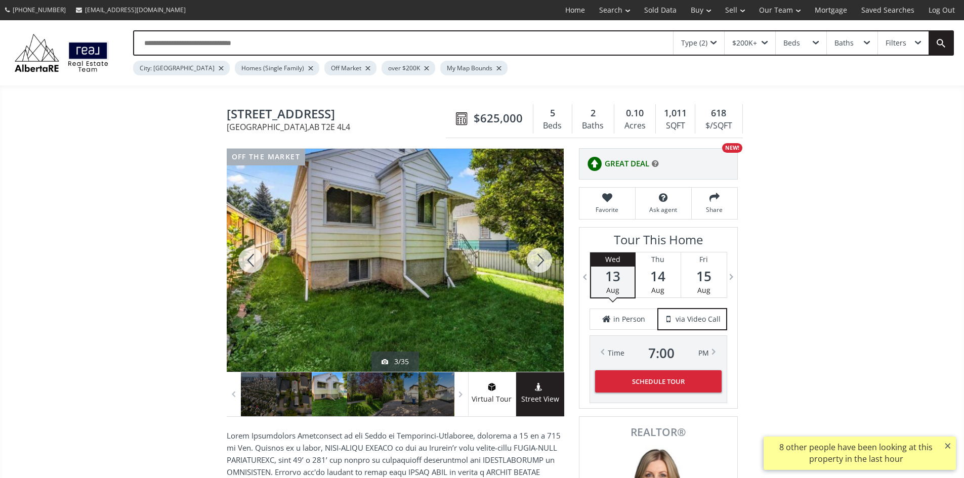
click at [535, 261] on div at bounding box center [539, 260] width 49 height 223
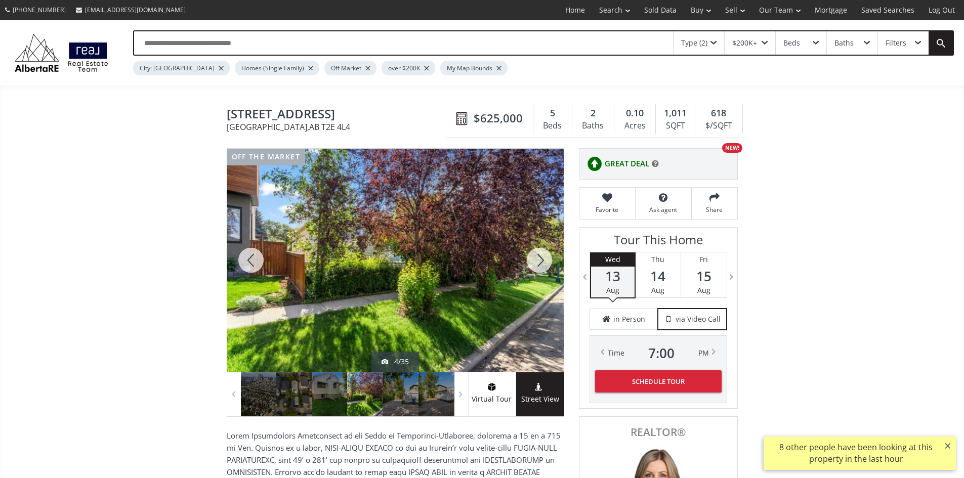
click at [535, 261] on div at bounding box center [539, 260] width 49 height 223
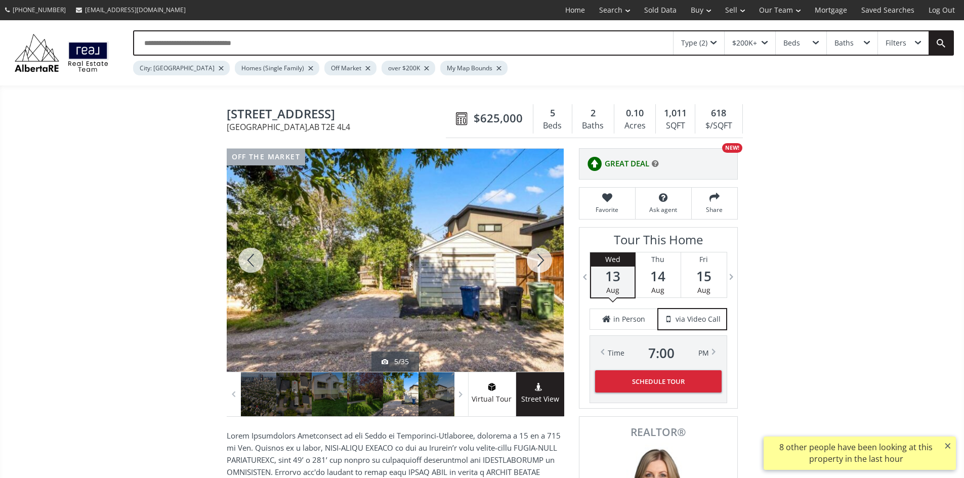
click at [535, 261] on div at bounding box center [539, 260] width 49 height 223
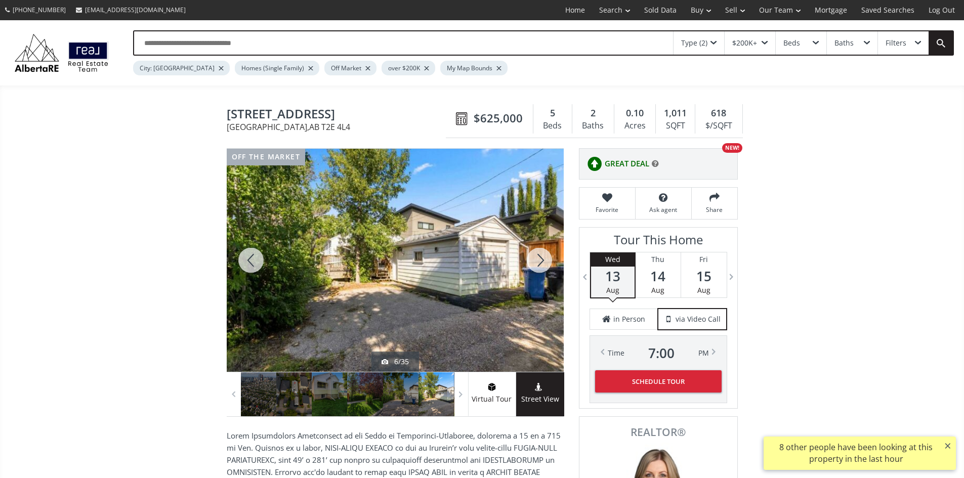
click at [538, 259] on div at bounding box center [539, 260] width 49 height 223
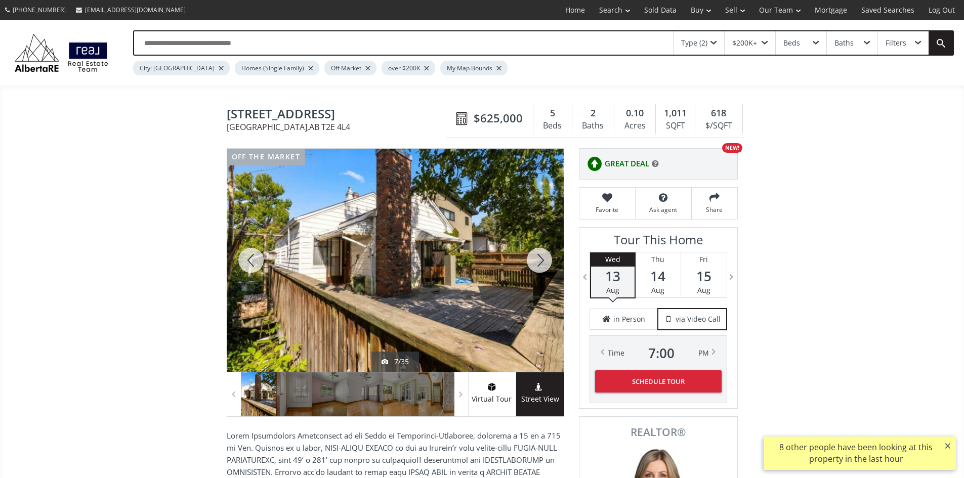
click at [538, 259] on div at bounding box center [539, 260] width 49 height 223
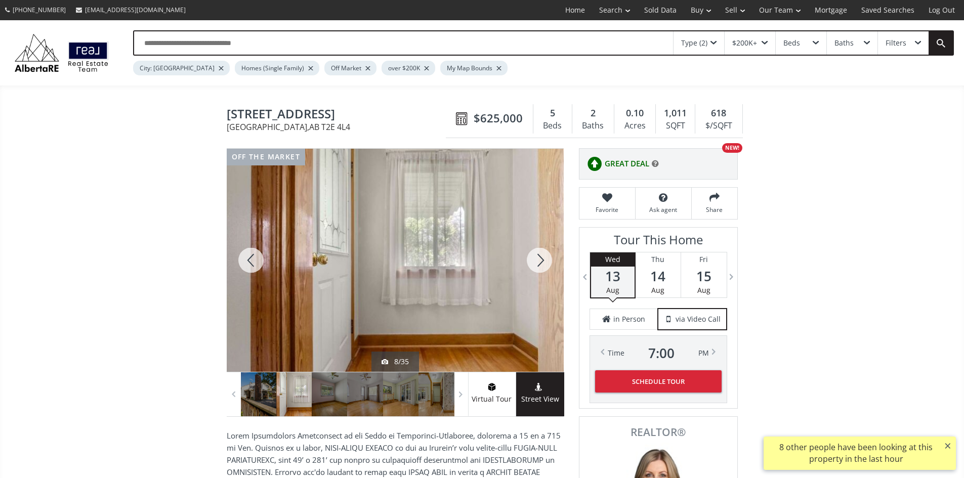
click at [538, 259] on div at bounding box center [539, 260] width 49 height 223
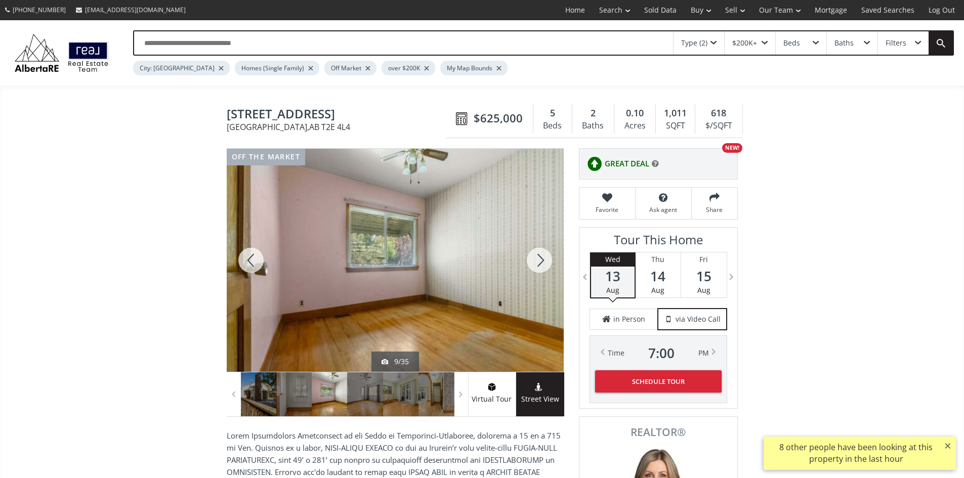
click at [538, 259] on div at bounding box center [539, 260] width 49 height 223
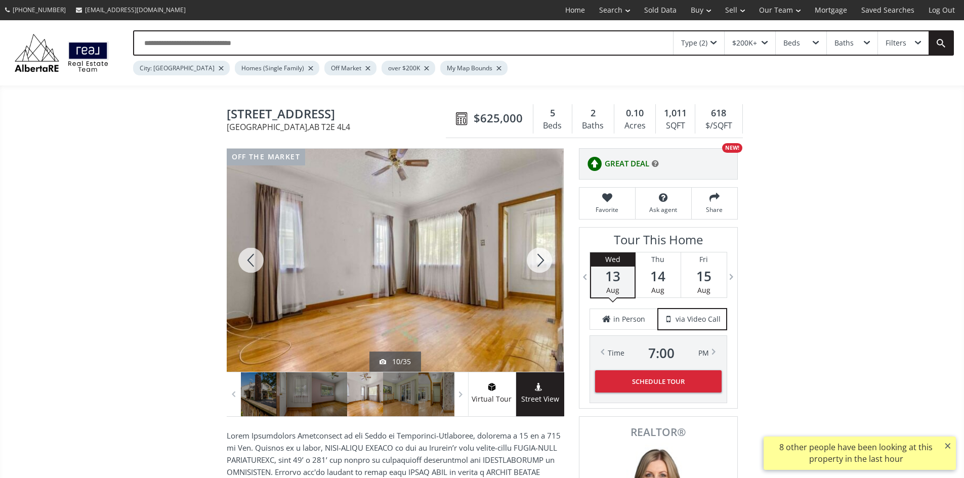
click at [538, 259] on div at bounding box center [539, 260] width 49 height 223
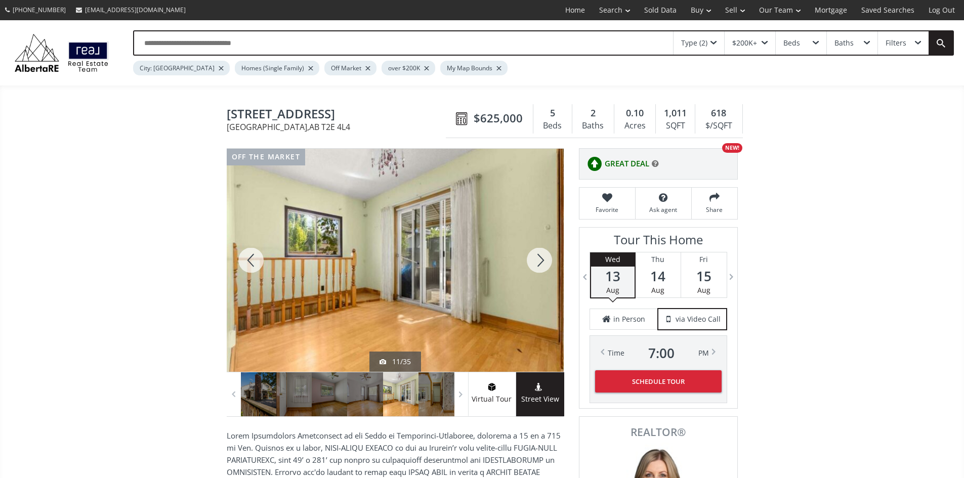
click at [540, 268] on div at bounding box center [539, 260] width 49 height 223
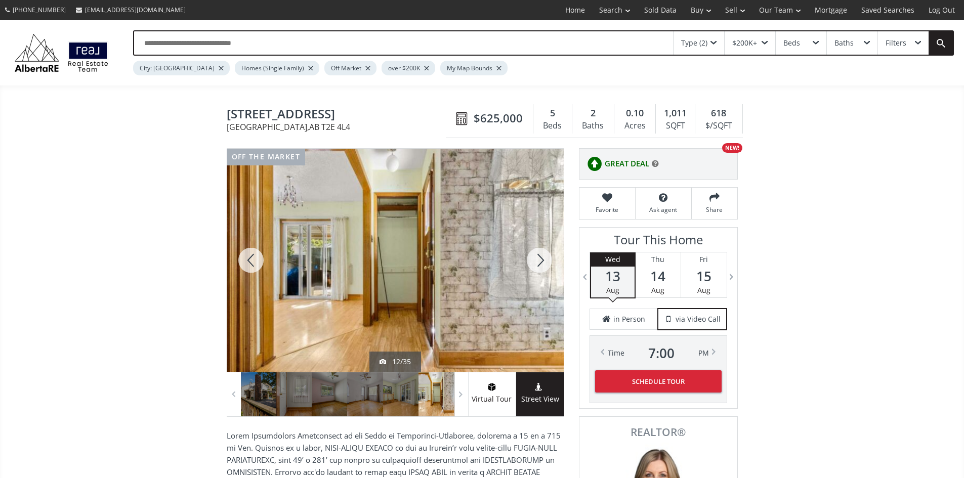
click at [545, 266] on div at bounding box center [539, 260] width 49 height 223
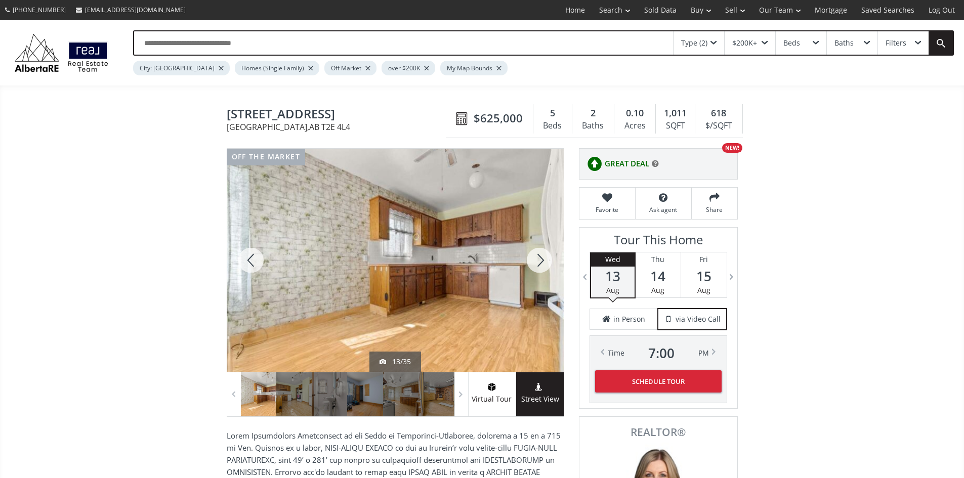
click at [545, 266] on div at bounding box center [539, 260] width 49 height 223
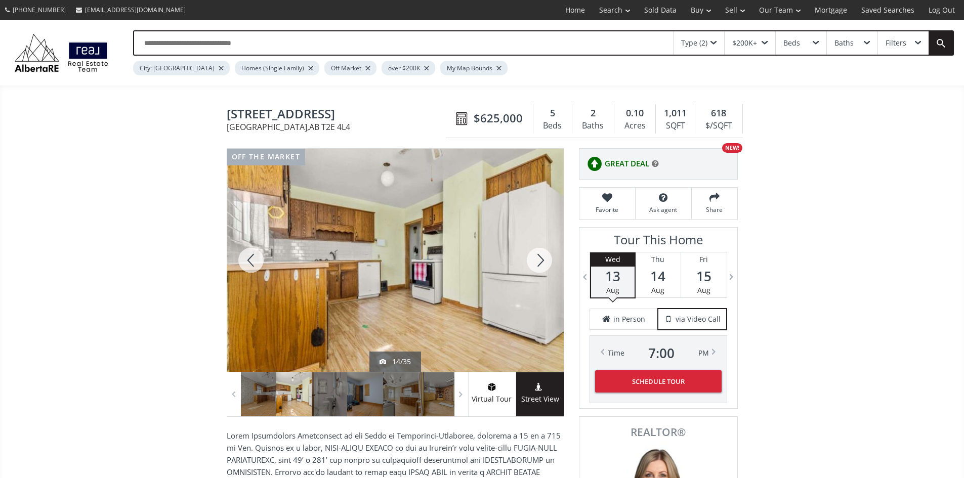
click at [258, 261] on div at bounding box center [251, 260] width 49 height 223
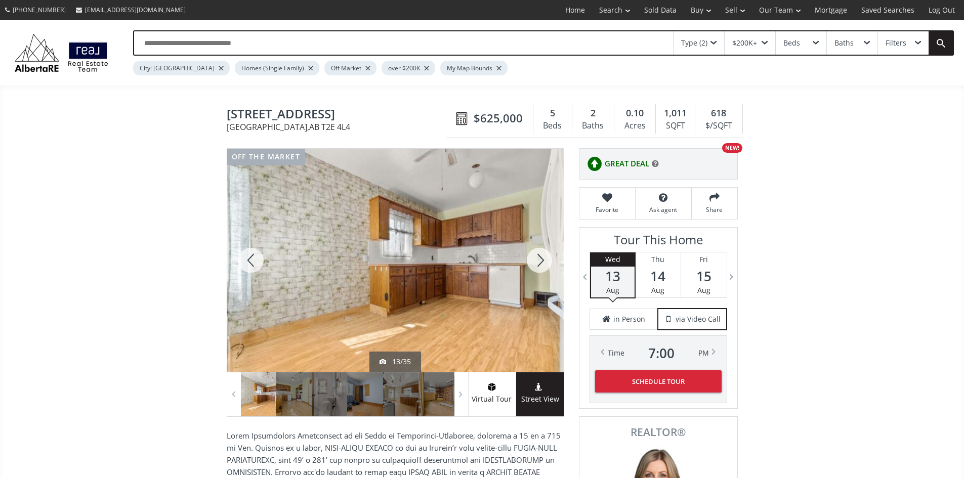
click at [258, 261] on div at bounding box center [251, 260] width 49 height 223
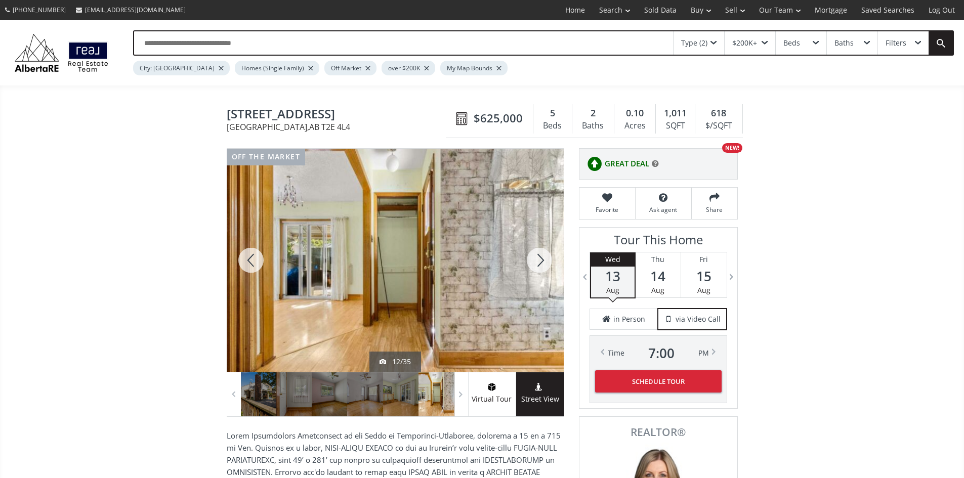
click at [258, 261] on div at bounding box center [251, 260] width 49 height 223
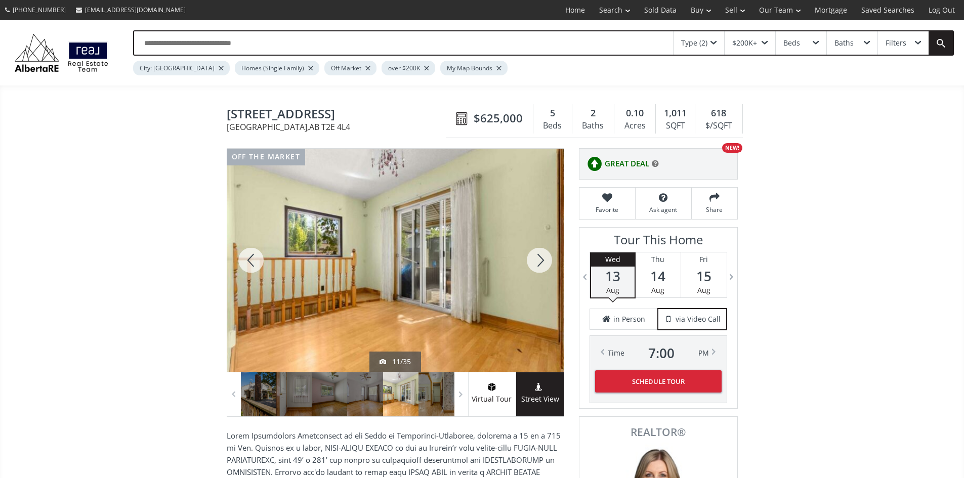
click at [532, 262] on div at bounding box center [539, 260] width 49 height 223
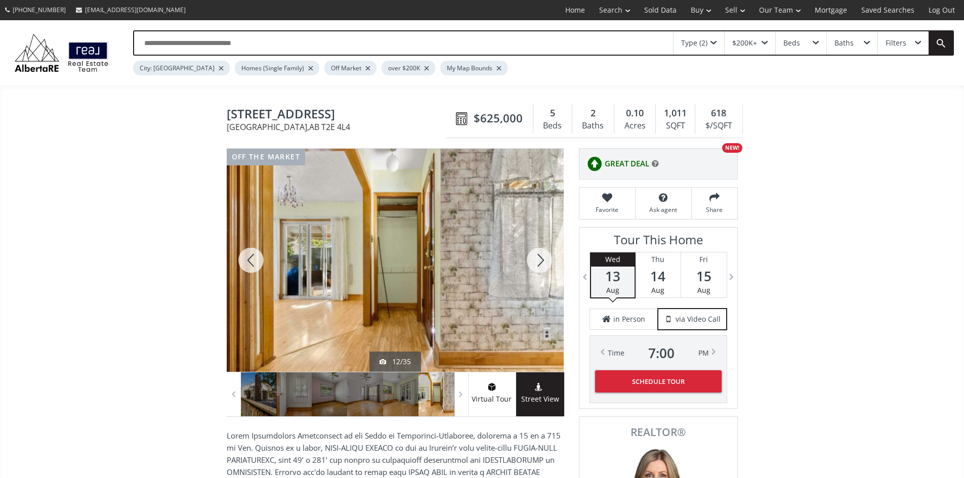
click at [540, 263] on div at bounding box center [539, 260] width 49 height 223
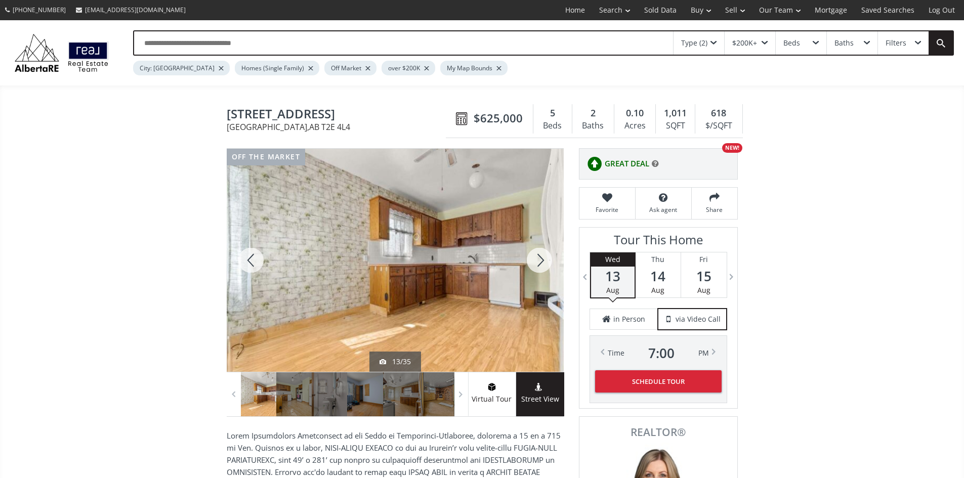
click at [542, 263] on div at bounding box center [539, 260] width 49 height 223
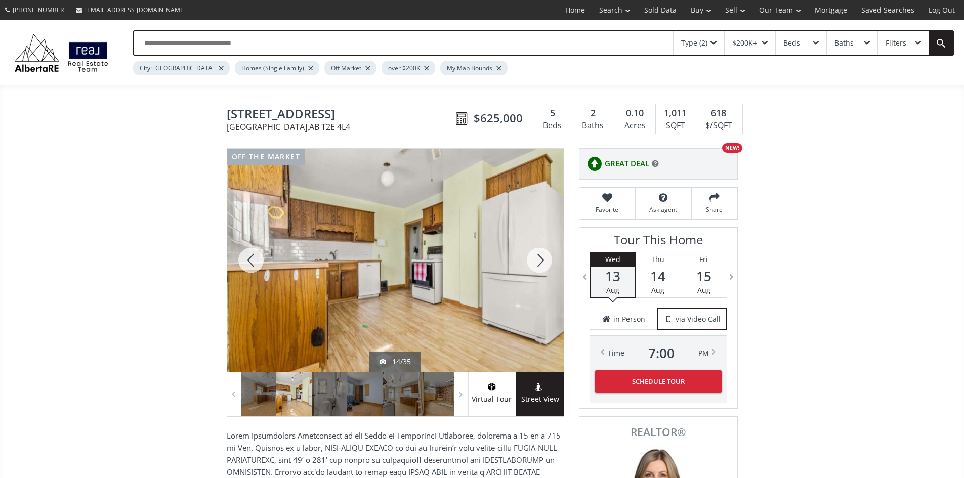
click at [542, 260] on div at bounding box center [539, 260] width 49 height 223
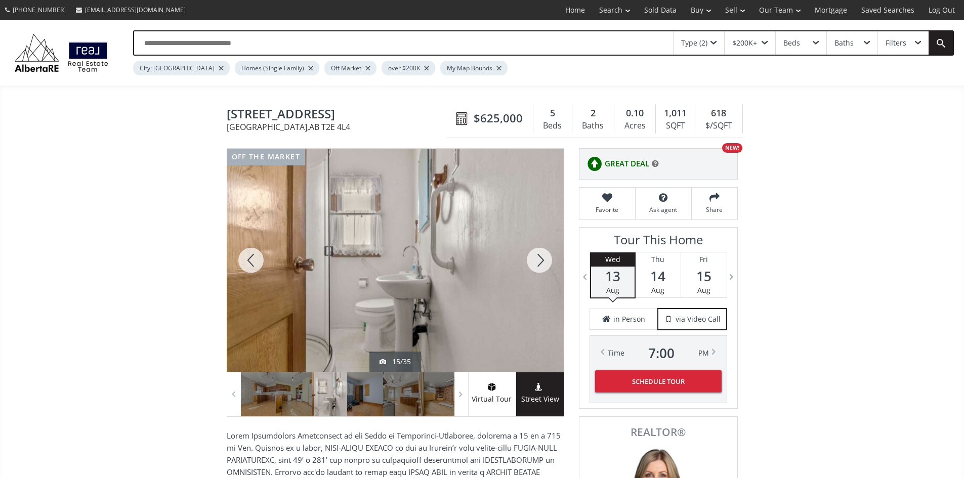
click at [542, 260] on div at bounding box center [539, 260] width 49 height 223
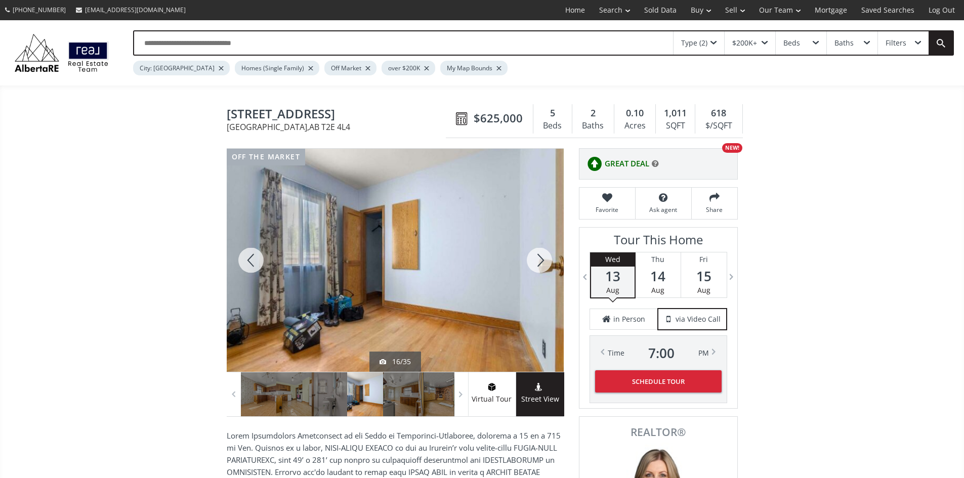
click at [542, 260] on div at bounding box center [539, 260] width 49 height 223
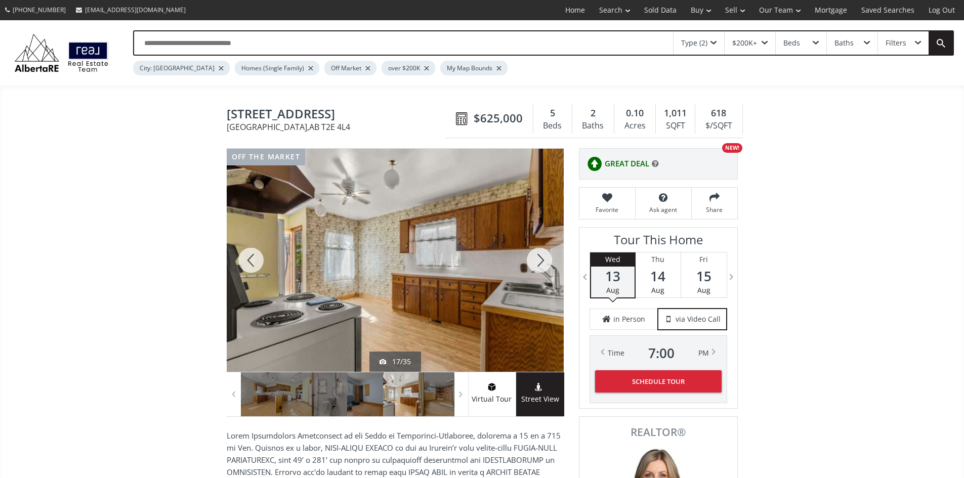
click at [542, 260] on div at bounding box center [539, 260] width 49 height 223
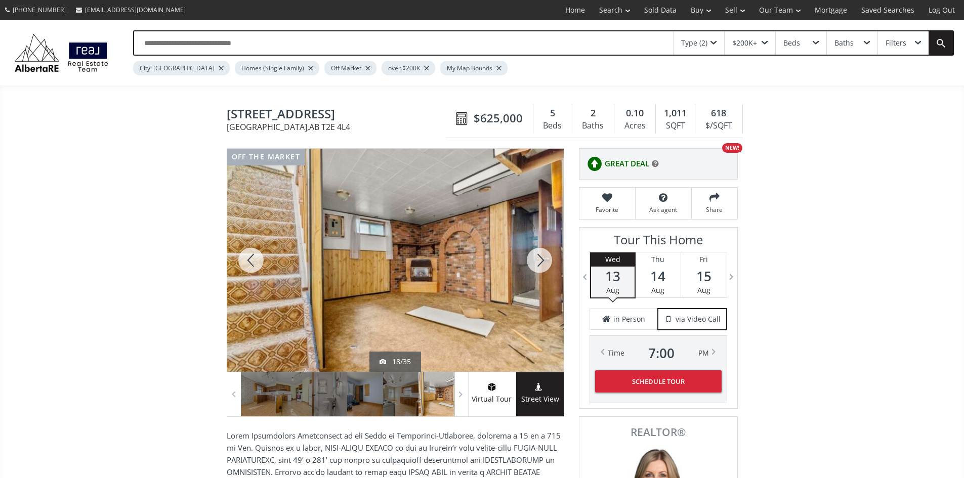
click at [542, 260] on div at bounding box center [539, 260] width 49 height 223
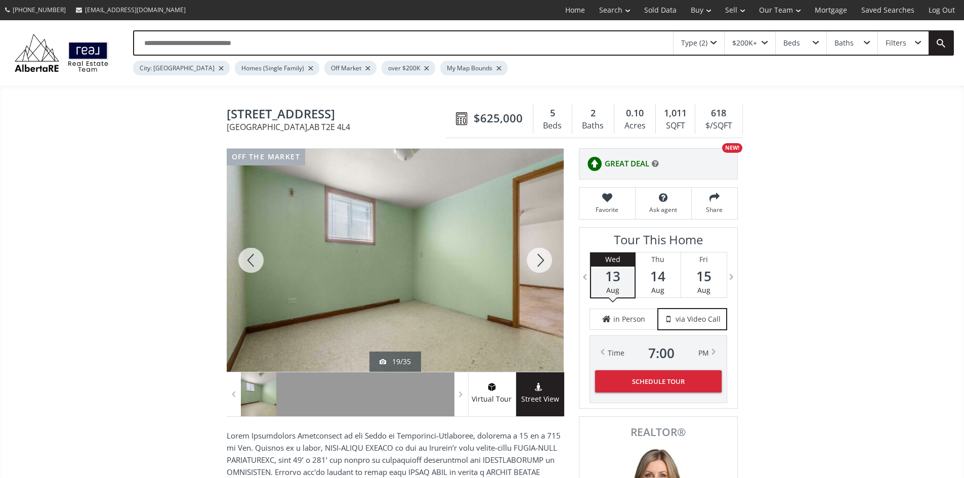
click at [542, 260] on div at bounding box center [539, 260] width 49 height 223
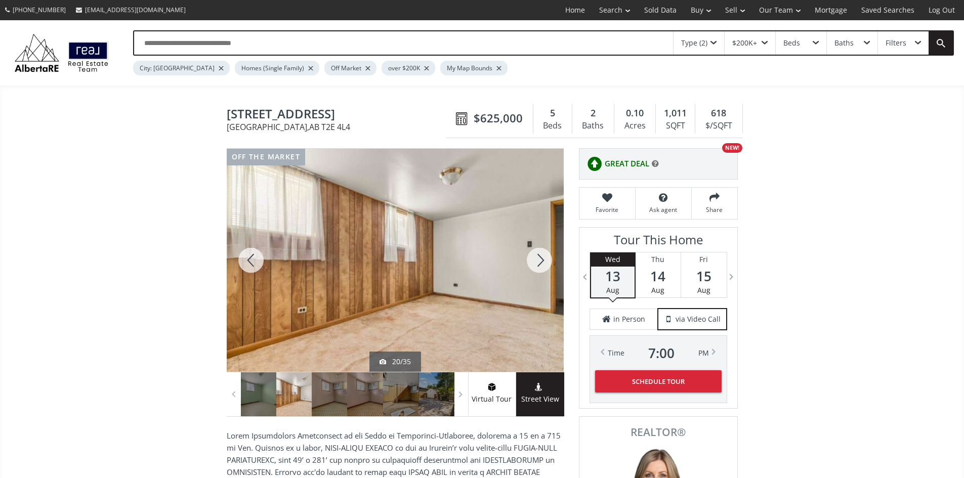
click at [542, 260] on div at bounding box center [539, 260] width 49 height 223
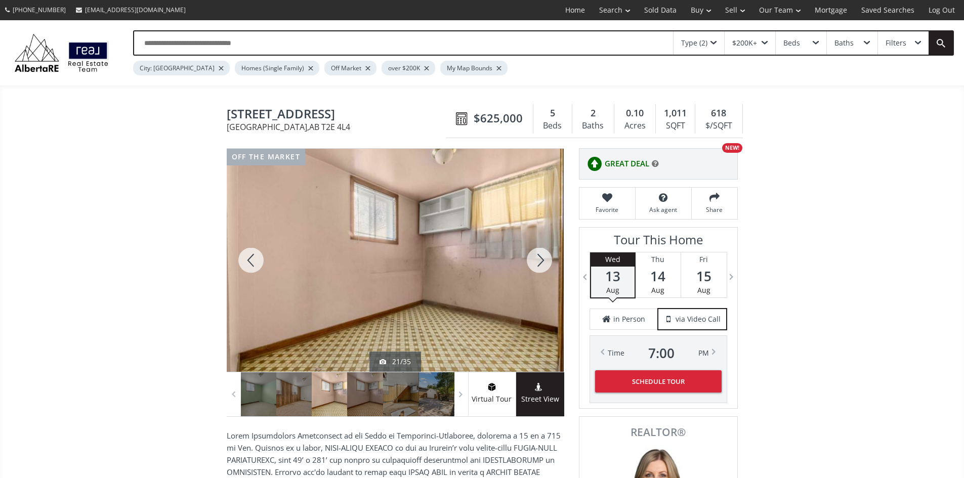
click at [542, 260] on div at bounding box center [539, 260] width 49 height 223
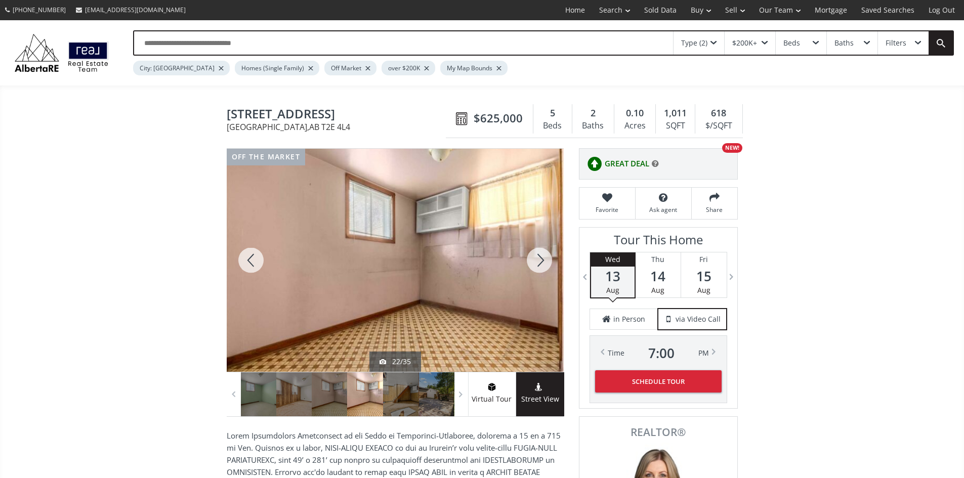
click at [542, 260] on div at bounding box center [539, 260] width 49 height 223
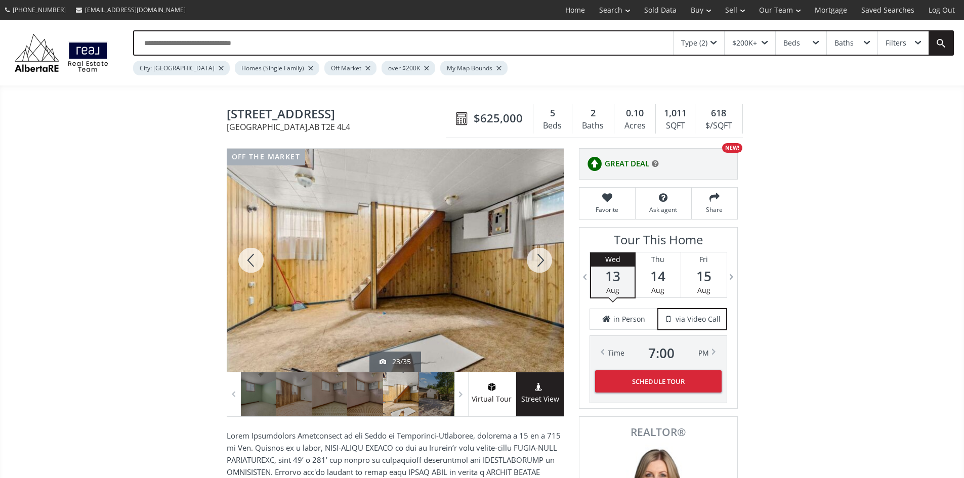
click at [251, 265] on div at bounding box center [251, 260] width 49 height 223
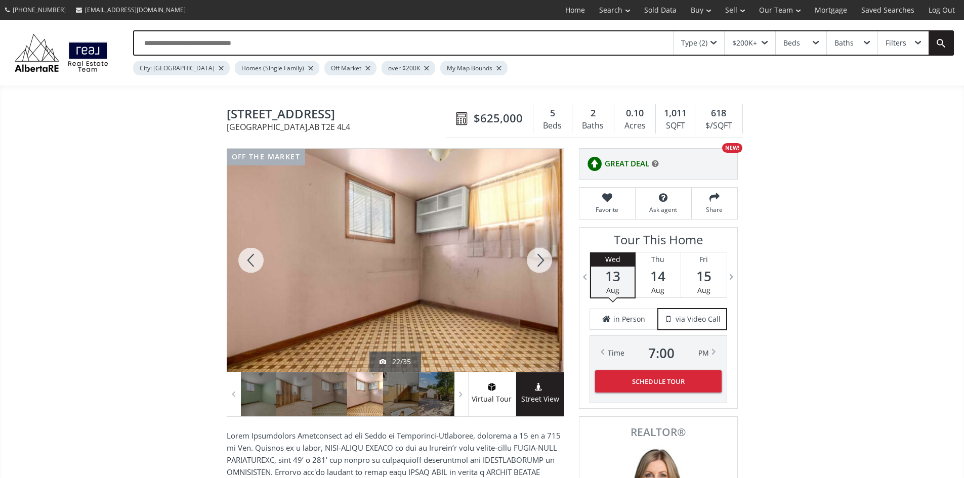
click at [251, 265] on div at bounding box center [251, 260] width 49 height 223
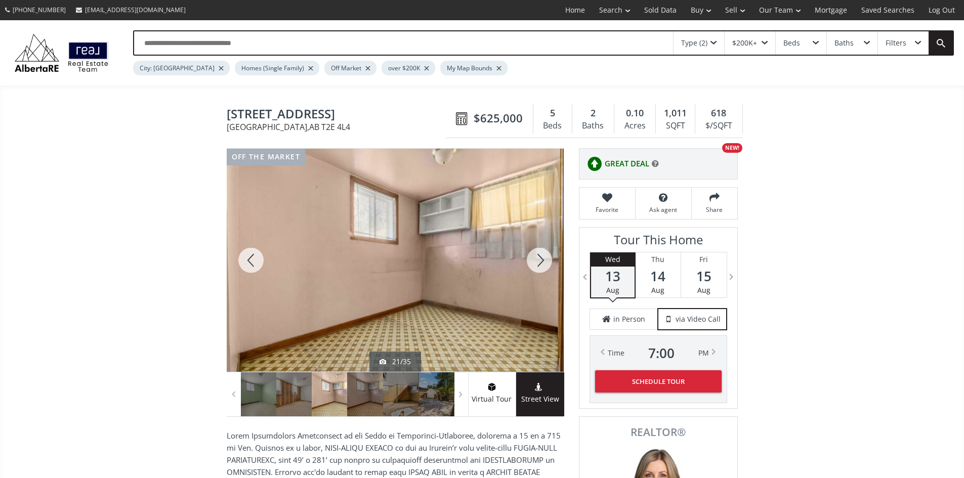
click at [535, 262] on div at bounding box center [539, 260] width 49 height 223
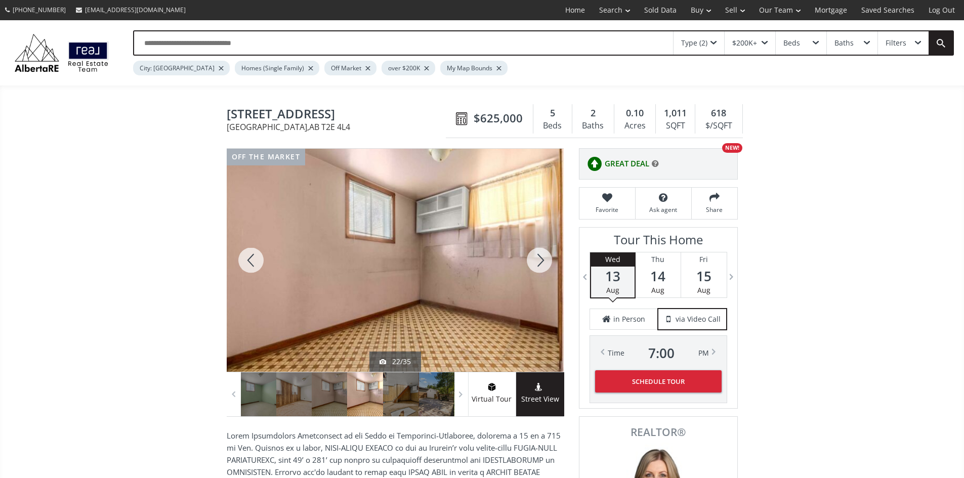
click at [535, 262] on div at bounding box center [539, 260] width 49 height 223
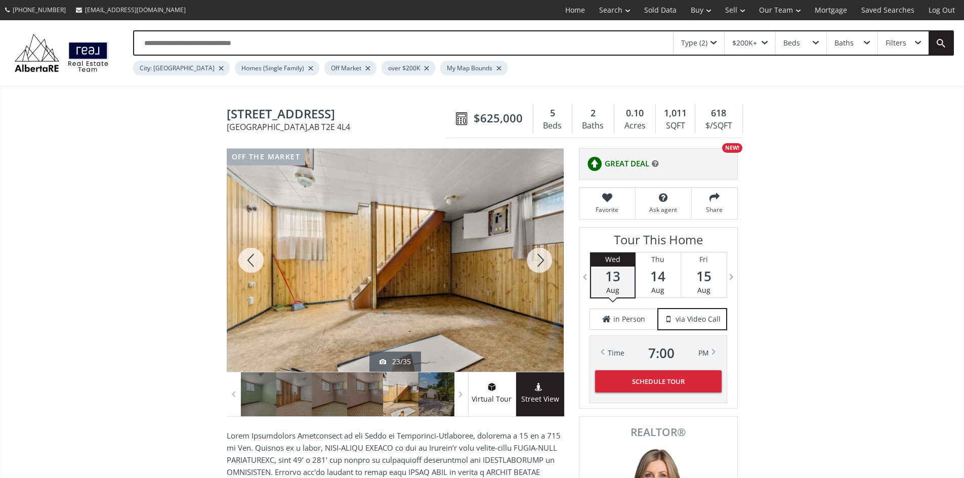
click at [538, 264] on div at bounding box center [539, 260] width 49 height 223
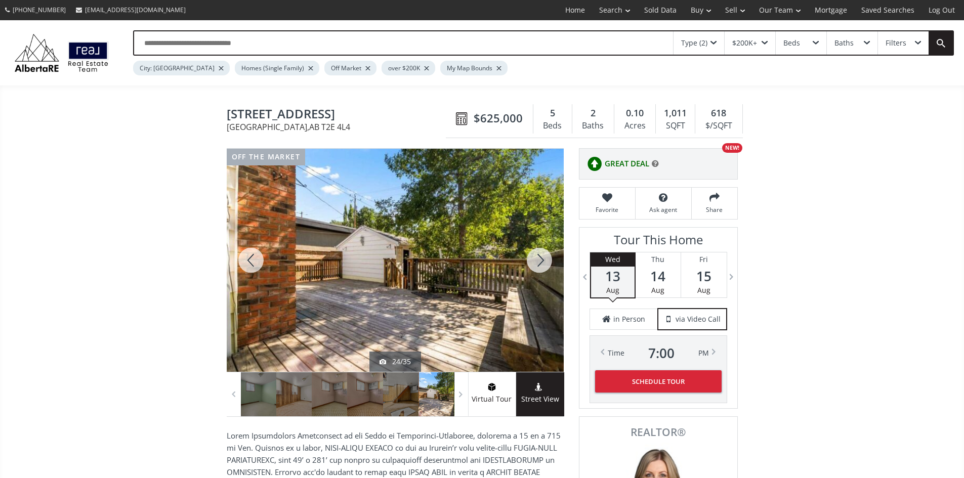
click at [538, 264] on div at bounding box center [539, 260] width 49 height 223
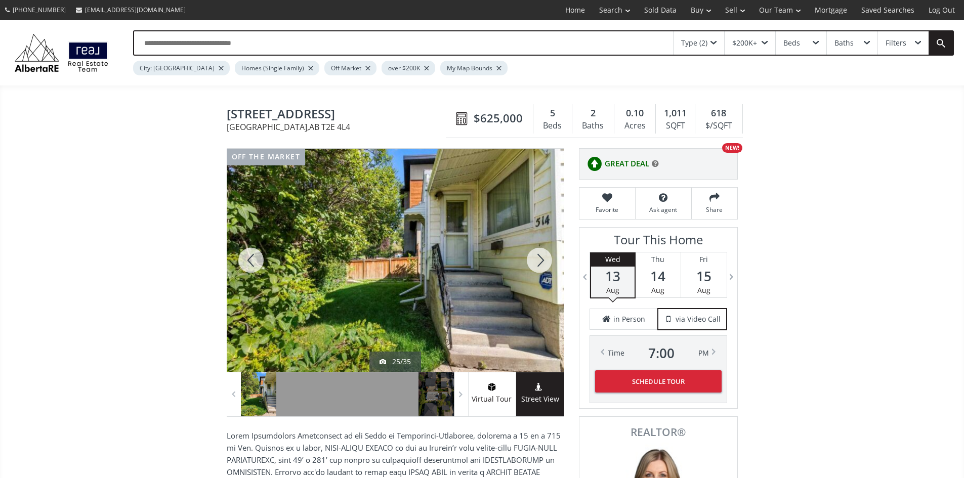
click at [538, 264] on div at bounding box center [539, 260] width 49 height 223
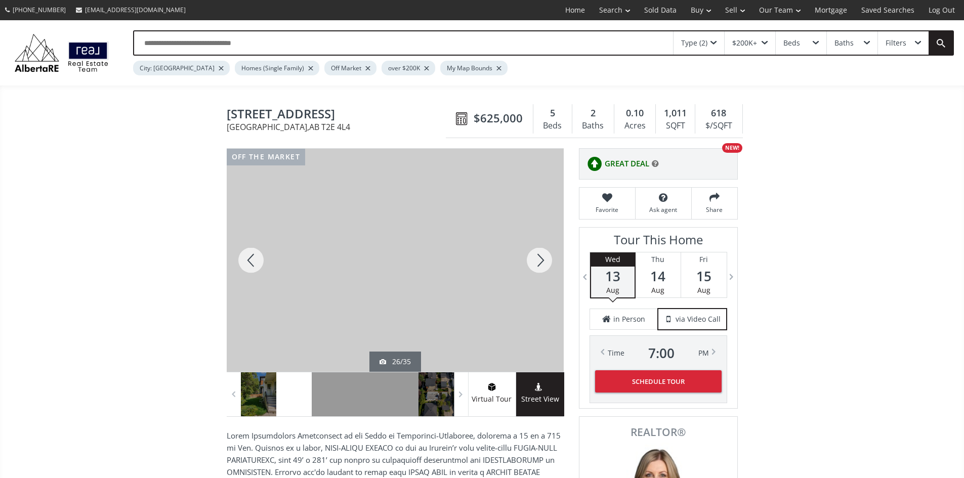
click at [538, 264] on div at bounding box center [539, 260] width 49 height 223
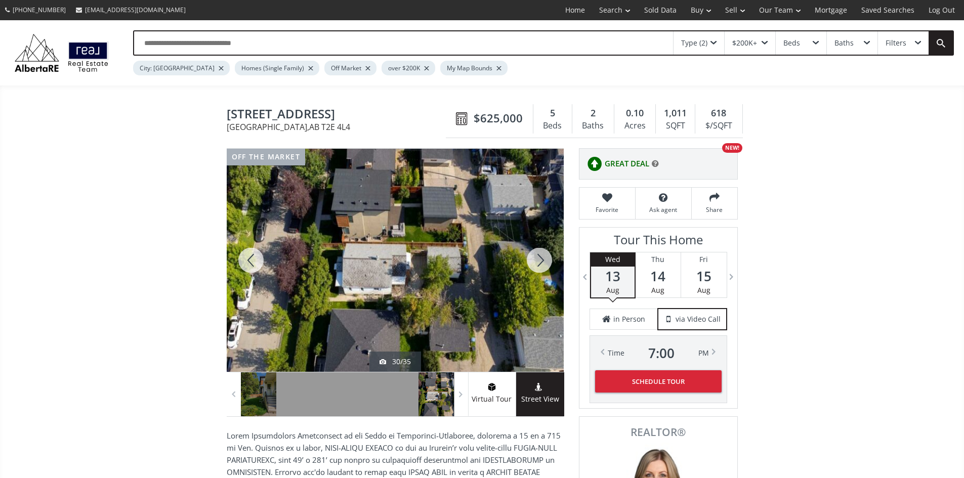
click at [538, 264] on div at bounding box center [539, 260] width 49 height 223
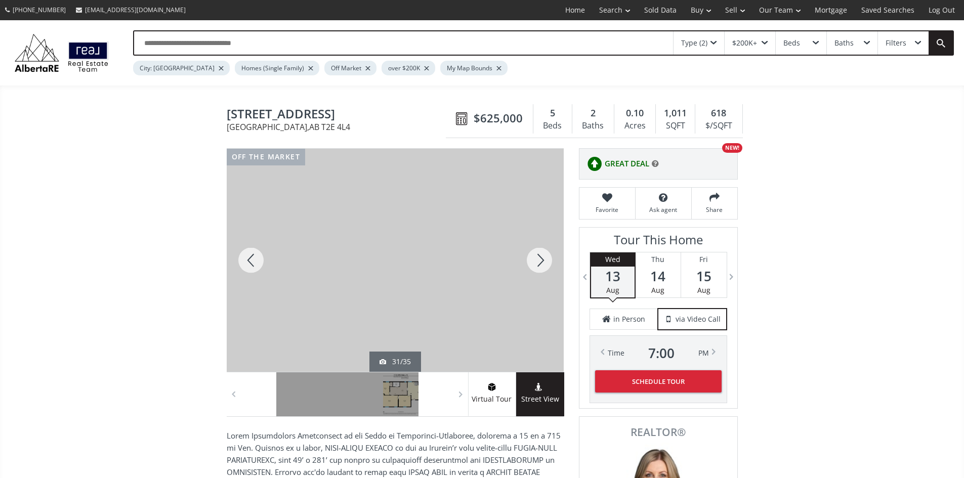
click at [538, 264] on div at bounding box center [539, 260] width 49 height 223
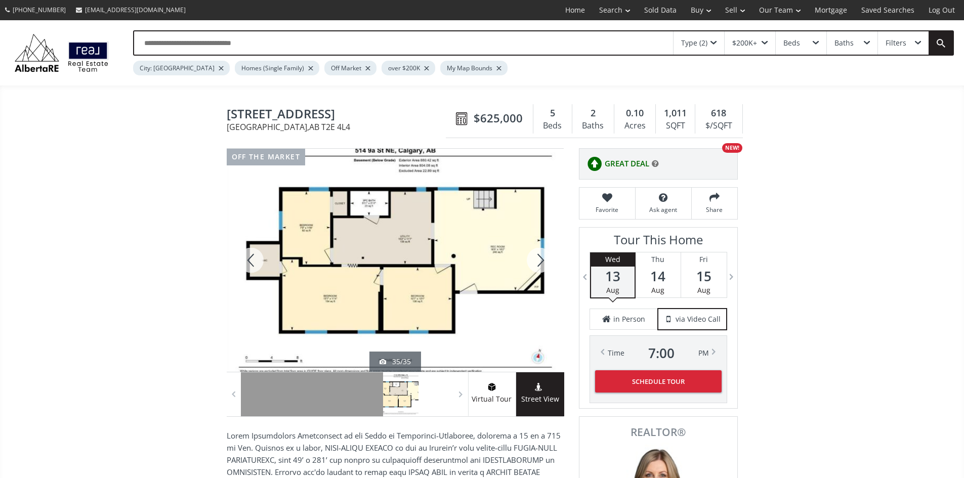
click at [538, 264] on div at bounding box center [539, 260] width 49 height 223
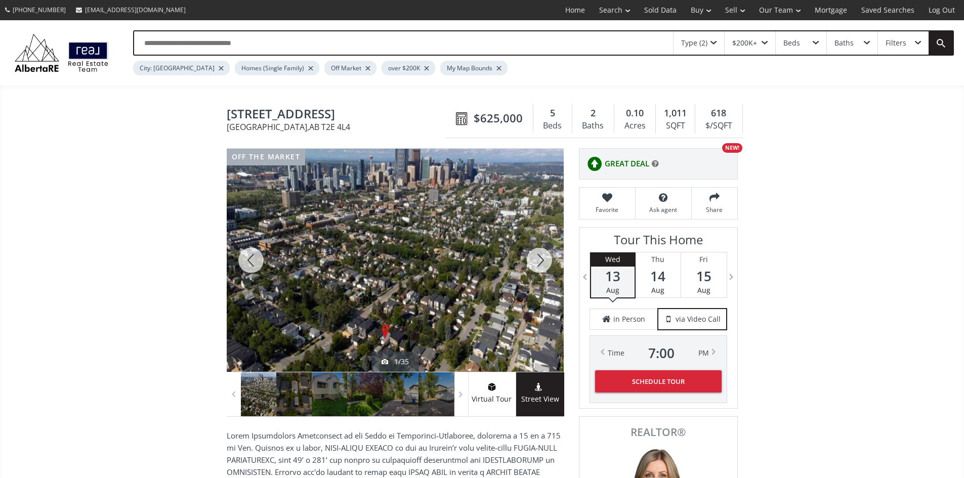
click at [538, 264] on div at bounding box center [539, 260] width 49 height 223
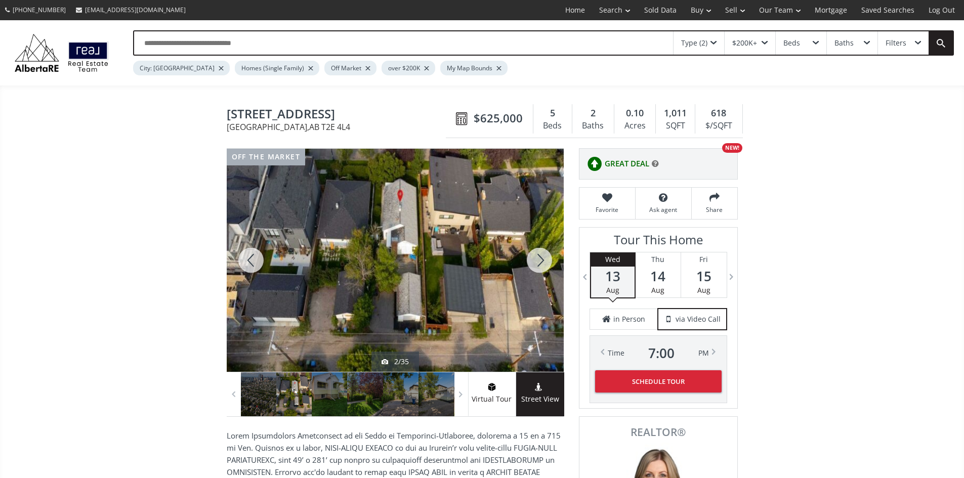
click at [538, 264] on div at bounding box center [539, 260] width 49 height 223
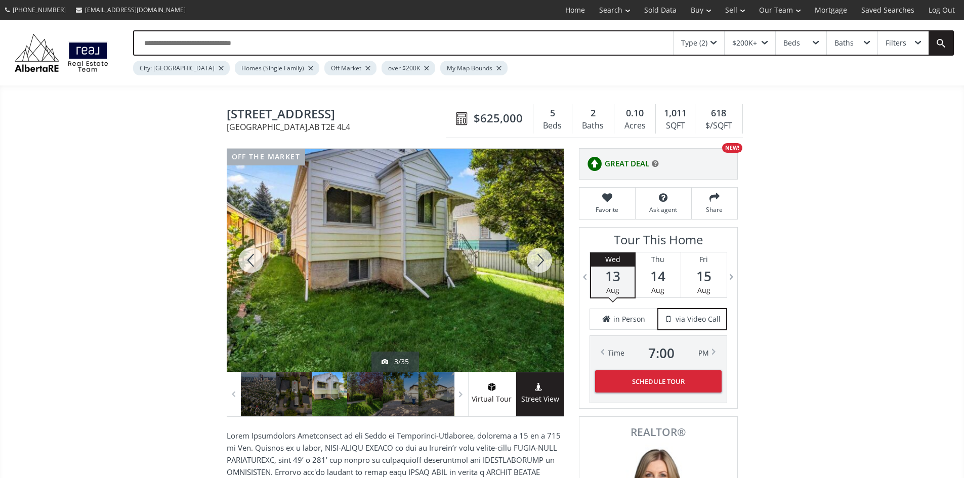
click at [538, 264] on div at bounding box center [539, 260] width 49 height 223
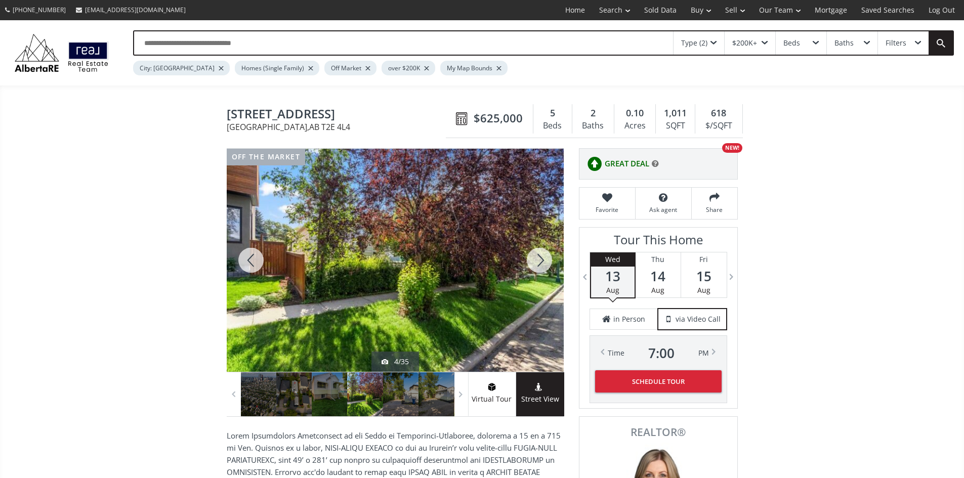
click at [538, 264] on div at bounding box center [539, 260] width 49 height 223
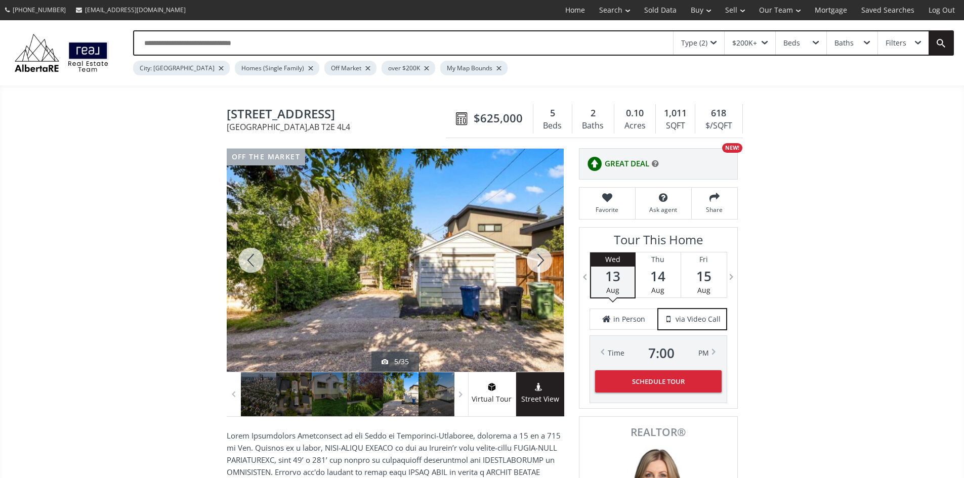
click at [538, 264] on div at bounding box center [539, 260] width 49 height 223
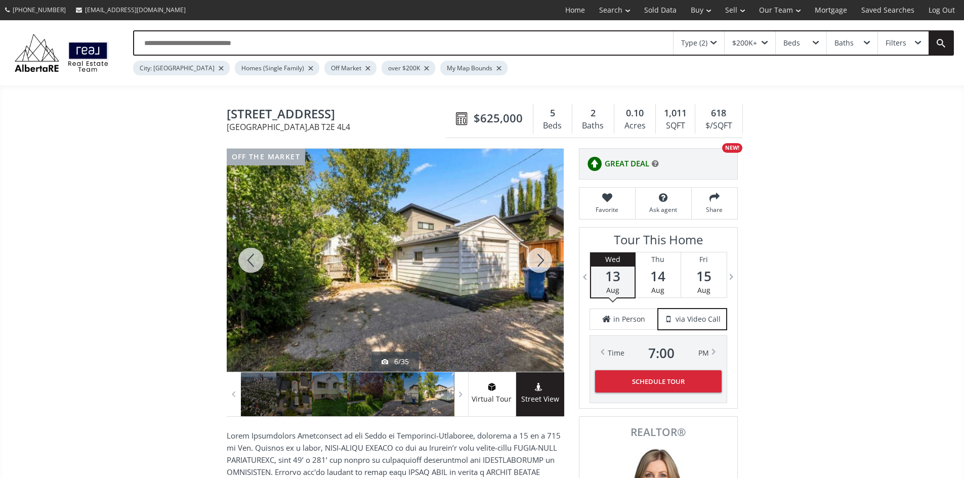
click at [538, 264] on div at bounding box center [539, 260] width 49 height 223
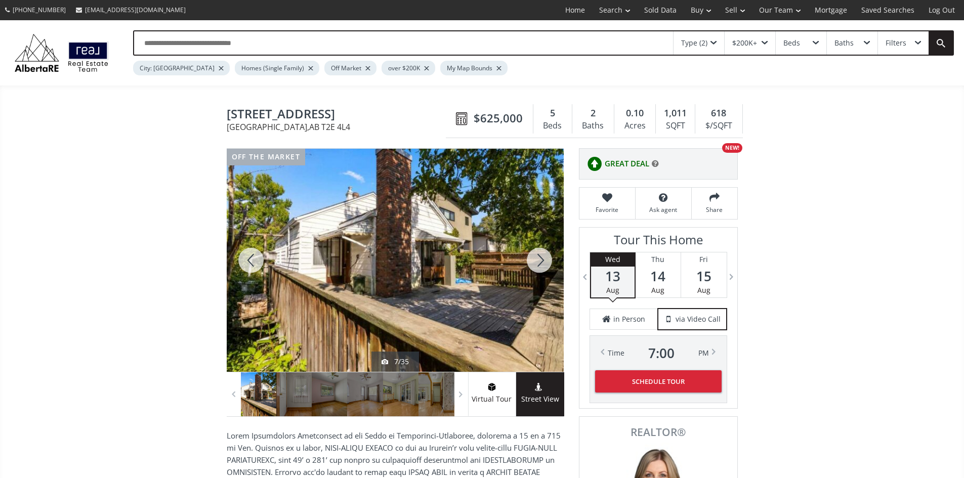
click at [538, 264] on div at bounding box center [539, 260] width 49 height 223
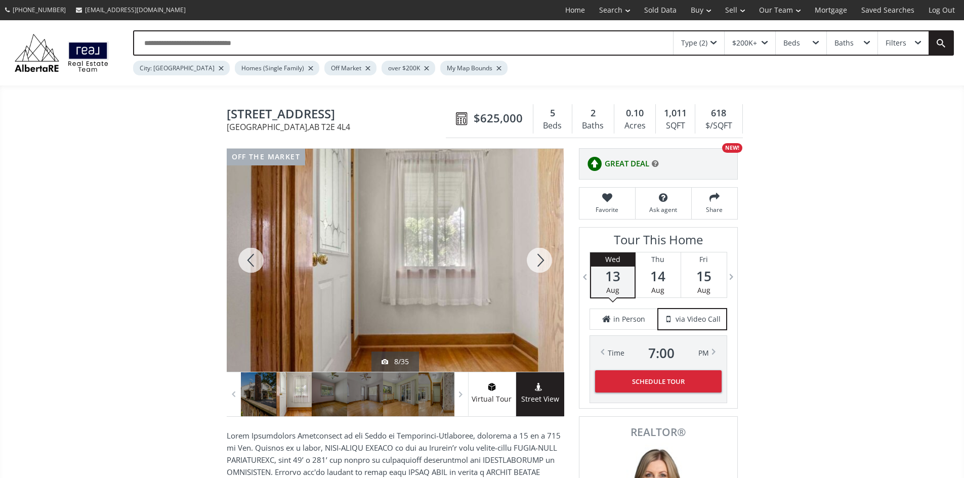
click at [538, 264] on div at bounding box center [539, 260] width 49 height 223
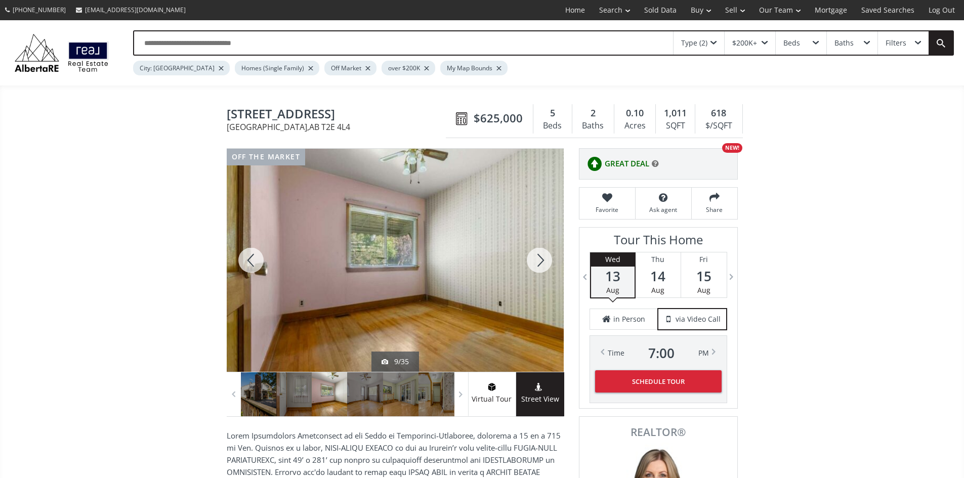
click at [538, 264] on div at bounding box center [539, 260] width 49 height 223
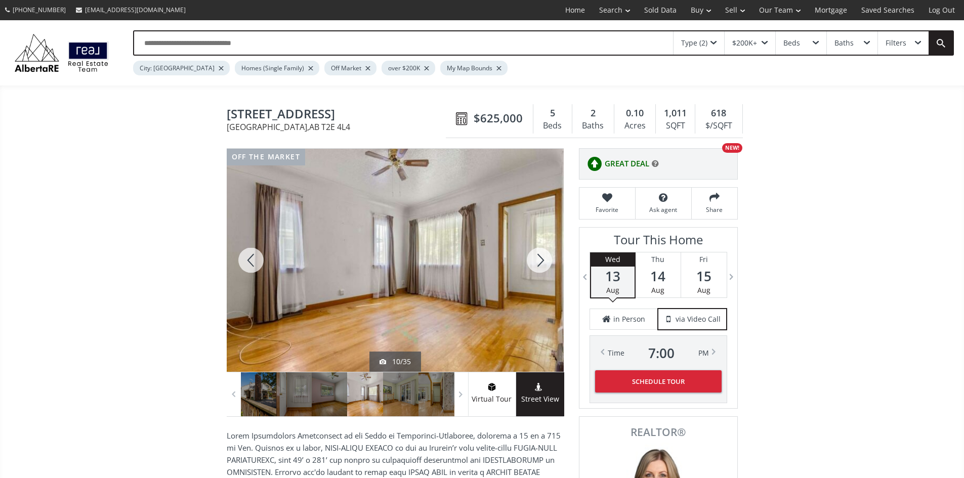
click at [538, 264] on div at bounding box center [539, 260] width 49 height 223
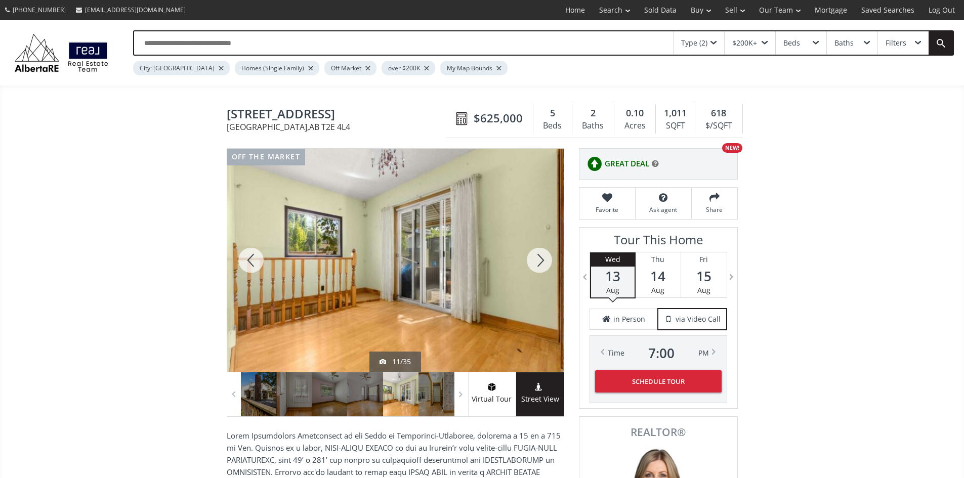
click at [538, 264] on div at bounding box center [539, 260] width 49 height 223
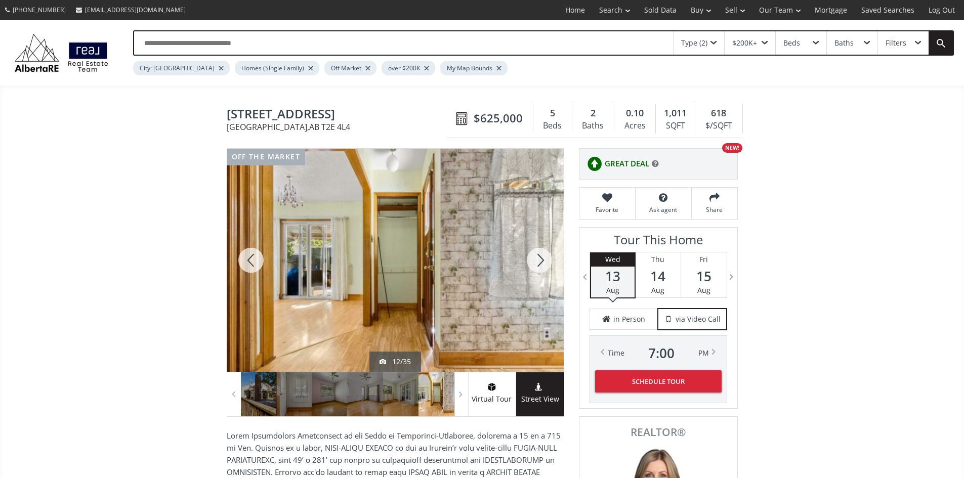
click at [538, 264] on div at bounding box center [539, 260] width 49 height 223
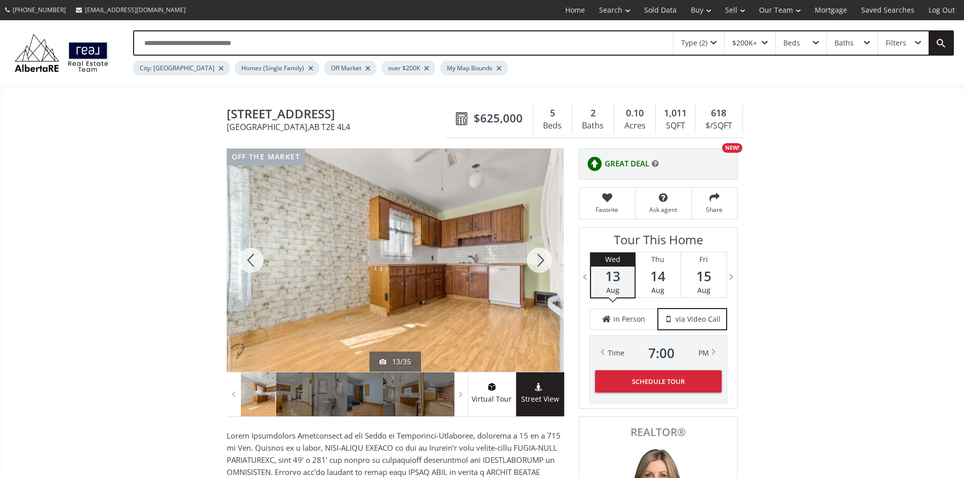
click at [538, 264] on div at bounding box center [539, 260] width 49 height 223
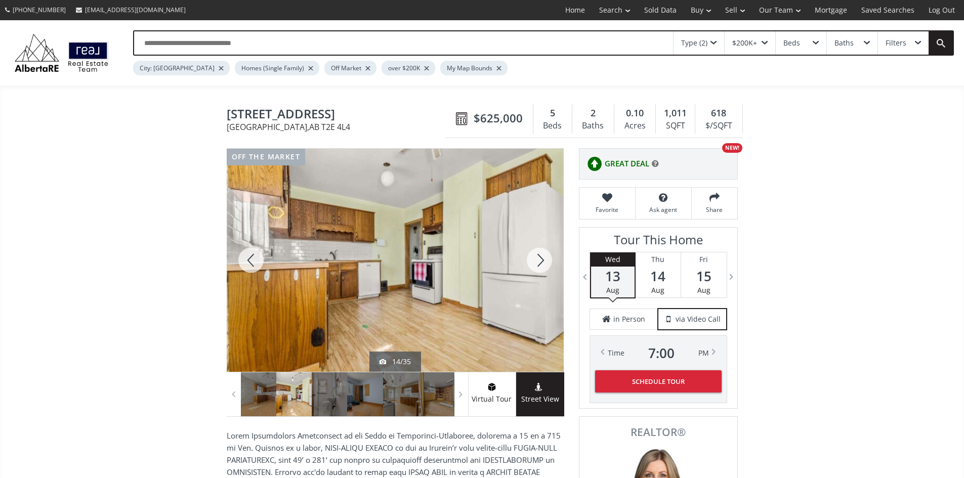
click at [538, 264] on div at bounding box center [539, 260] width 49 height 223
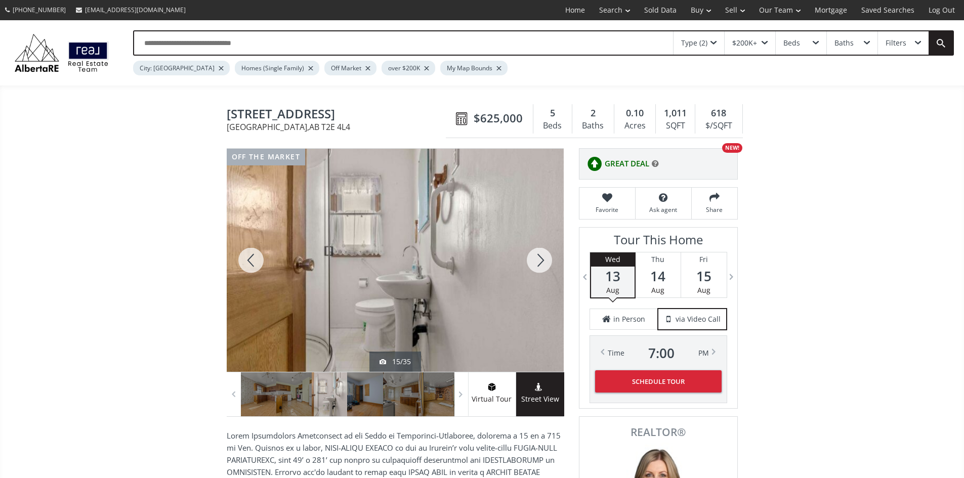
click at [538, 264] on div at bounding box center [539, 260] width 49 height 223
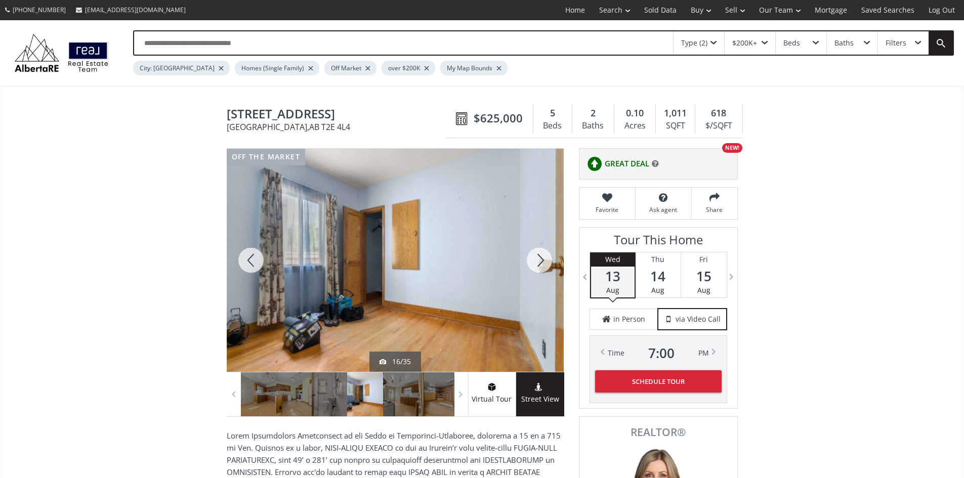
click at [538, 264] on div at bounding box center [539, 260] width 49 height 223
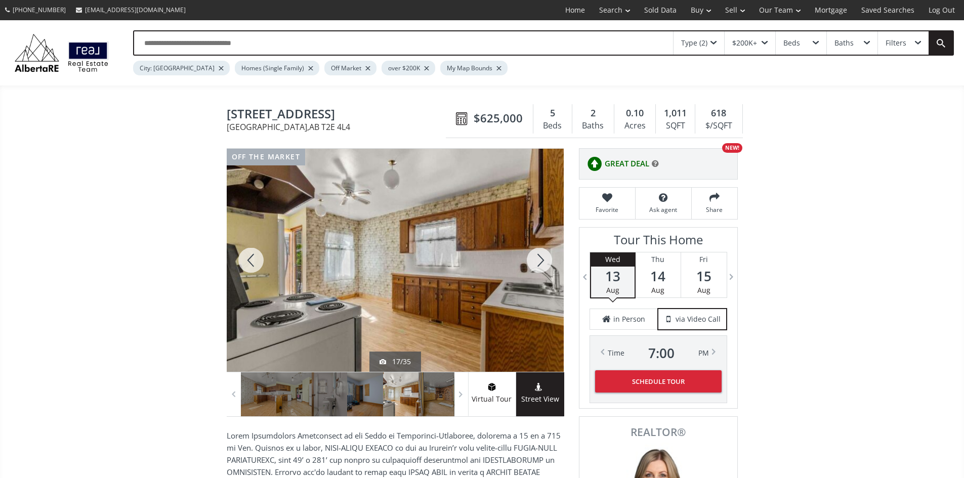
click at [538, 264] on div at bounding box center [539, 260] width 49 height 223
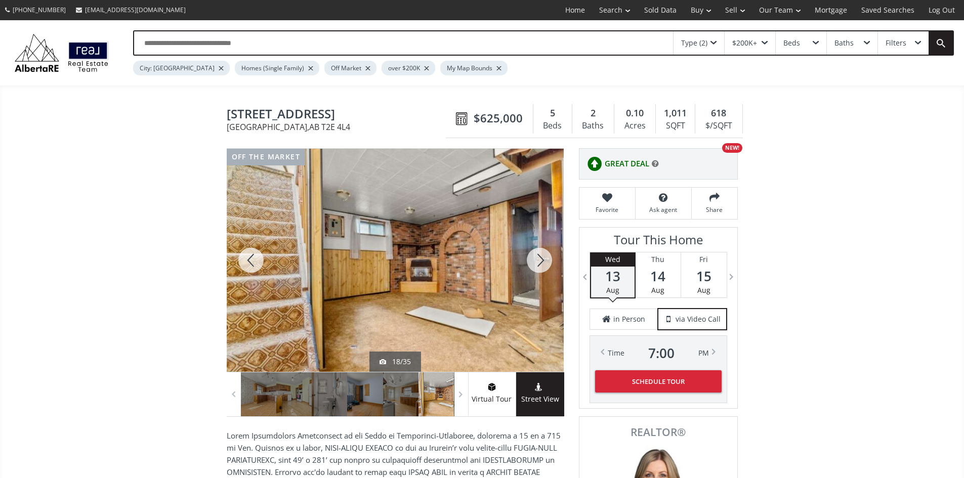
click at [538, 264] on div at bounding box center [539, 260] width 49 height 223
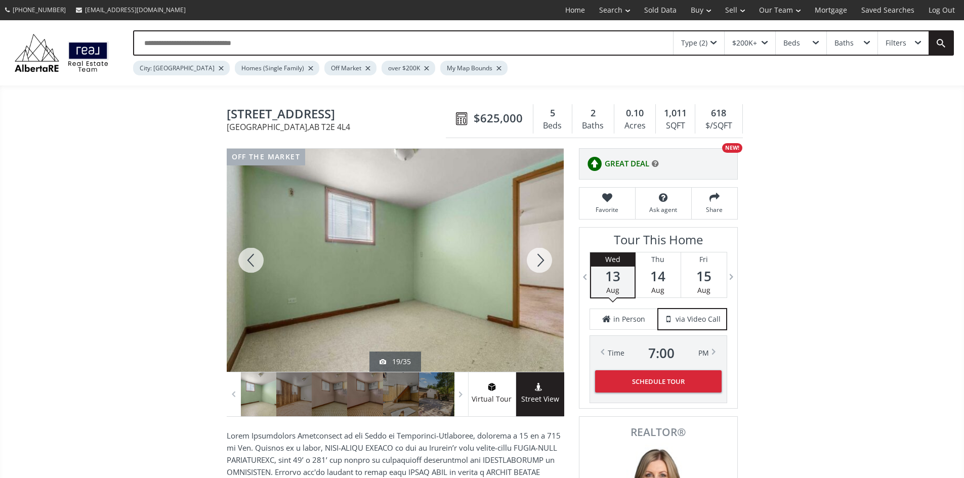
click at [538, 264] on div at bounding box center [539, 260] width 49 height 223
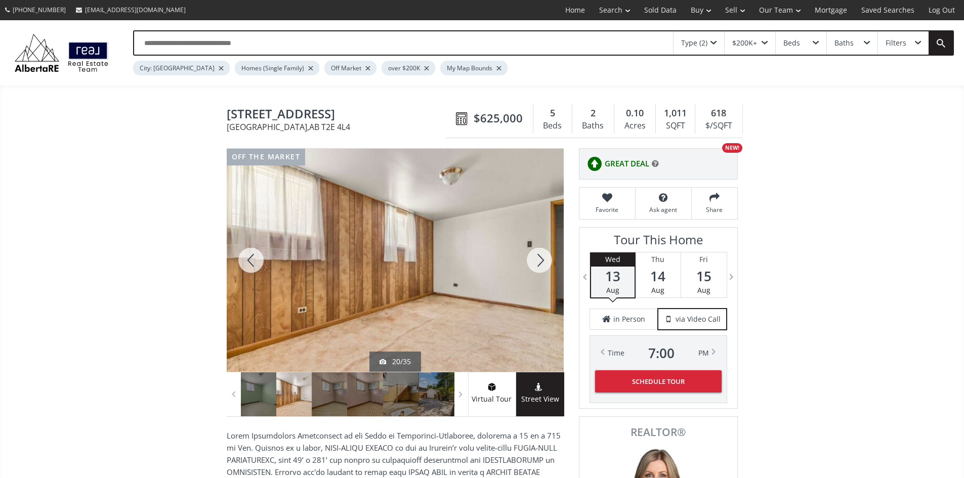
click at [538, 264] on div at bounding box center [539, 260] width 49 height 223
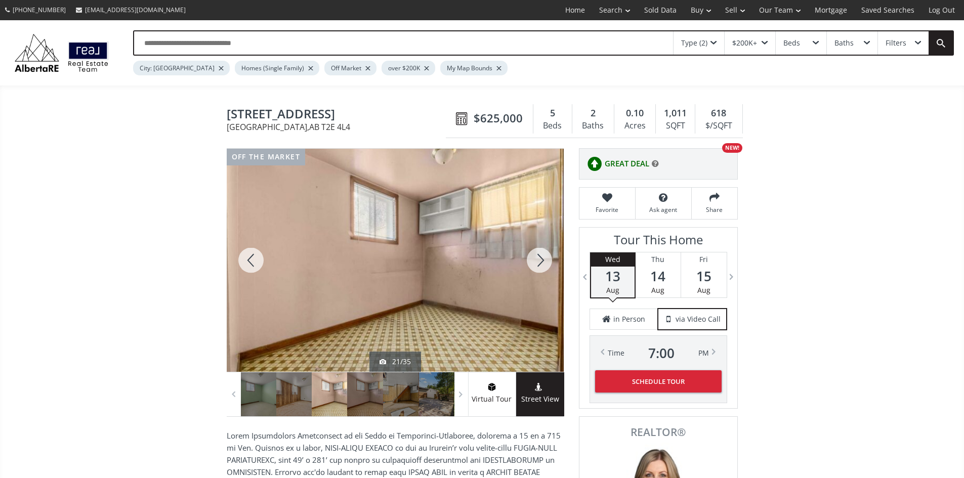
click at [538, 264] on div at bounding box center [539, 260] width 49 height 223
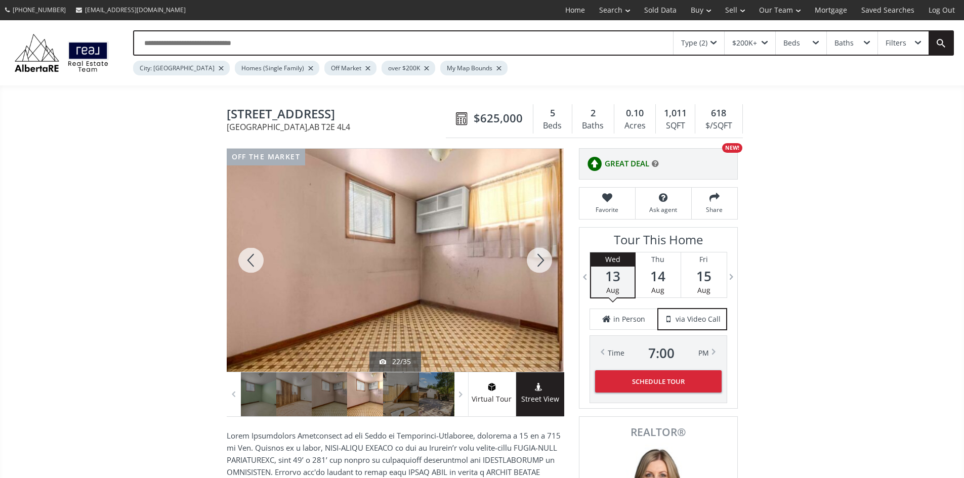
click at [538, 264] on div at bounding box center [539, 260] width 49 height 223
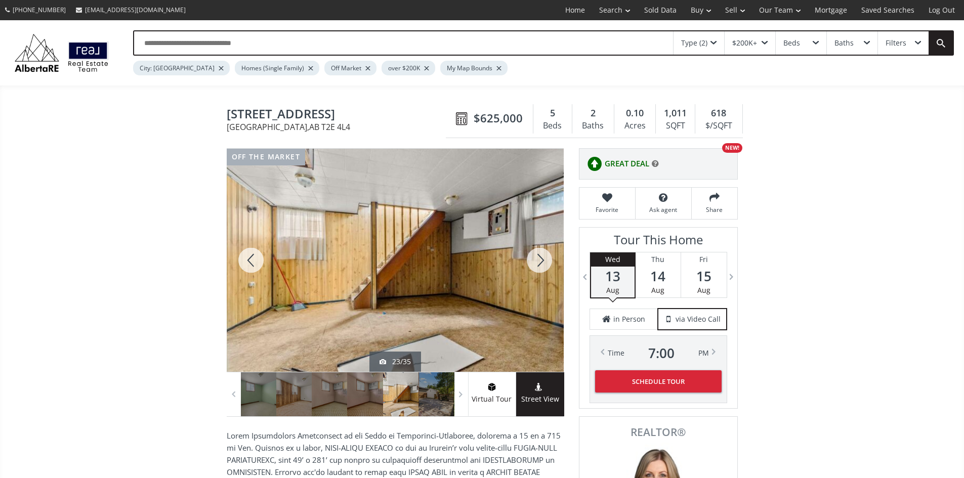
click at [538, 264] on div at bounding box center [539, 260] width 49 height 223
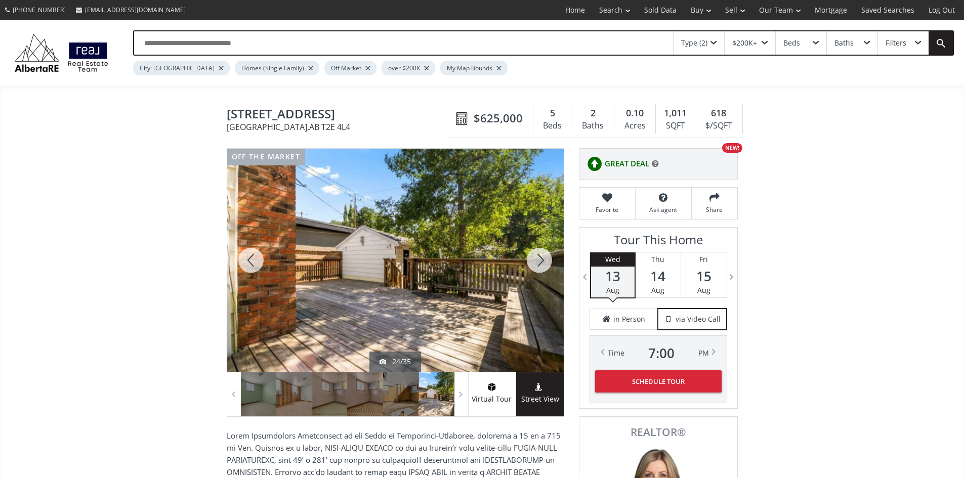
click at [538, 264] on div at bounding box center [539, 260] width 49 height 223
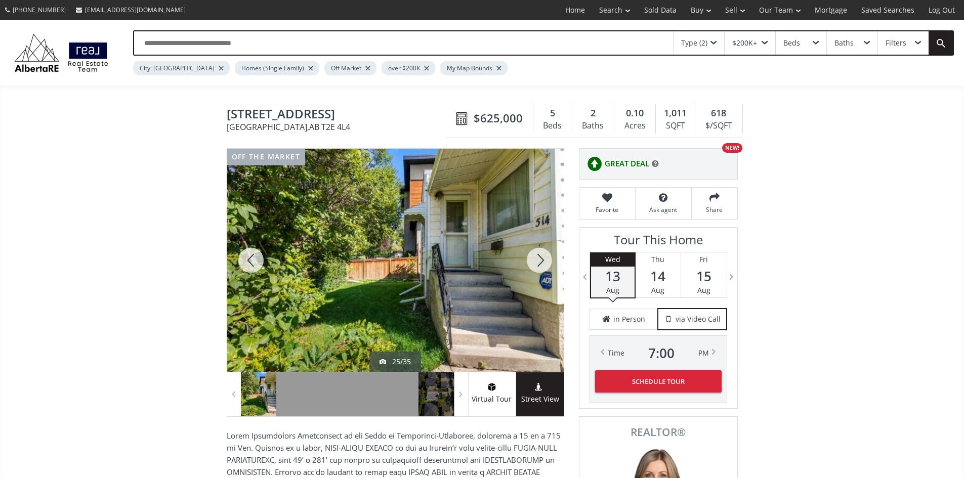
click at [538, 264] on div at bounding box center [539, 260] width 49 height 223
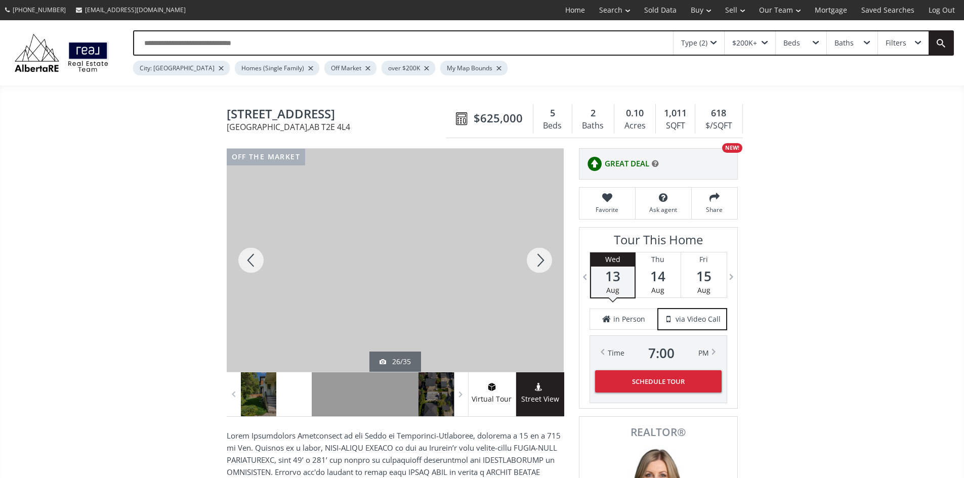
click at [538, 264] on div at bounding box center [539, 260] width 49 height 223
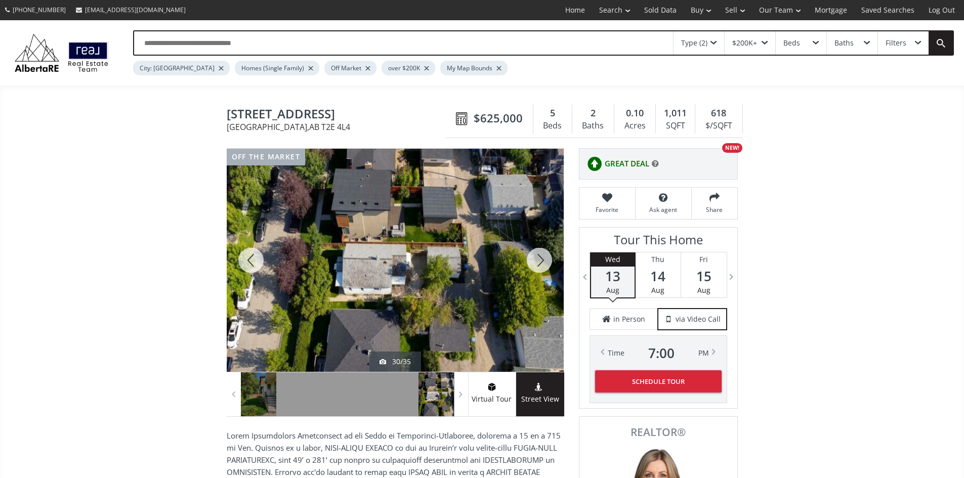
click at [538, 264] on div at bounding box center [539, 260] width 49 height 223
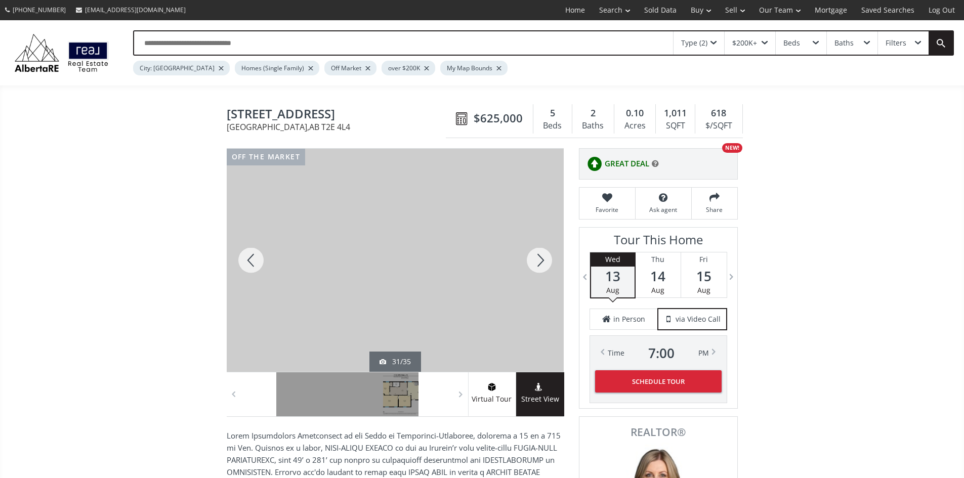
click at [538, 264] on div at bounding box center [539, 260] width 49 height 223
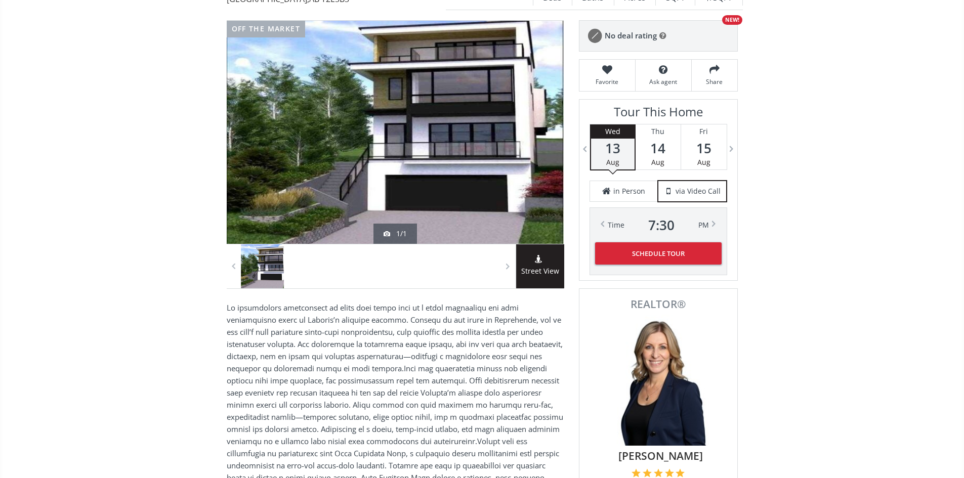
scroll to position [51, 0]
